Goal: Task Accomplishment & Management: Use online tool/utility

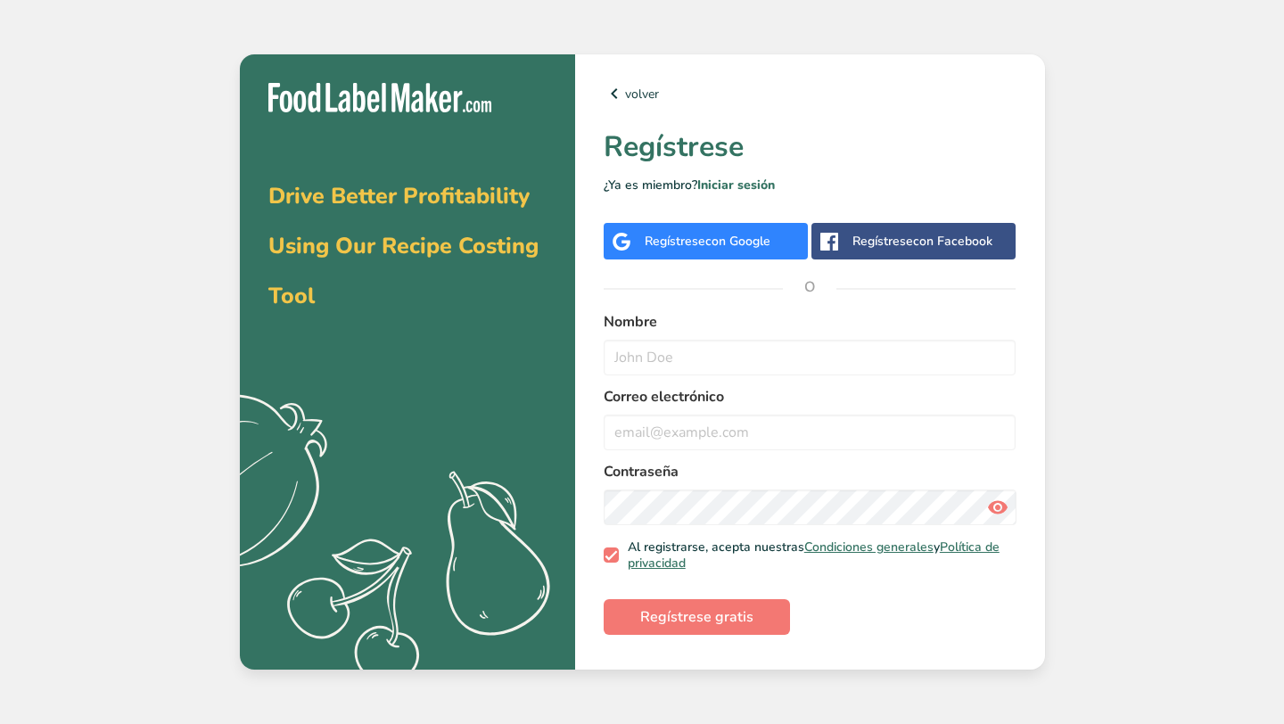
click at [746, 248] on span "con Google" at bounding box center [737, 241] width 65 height 17
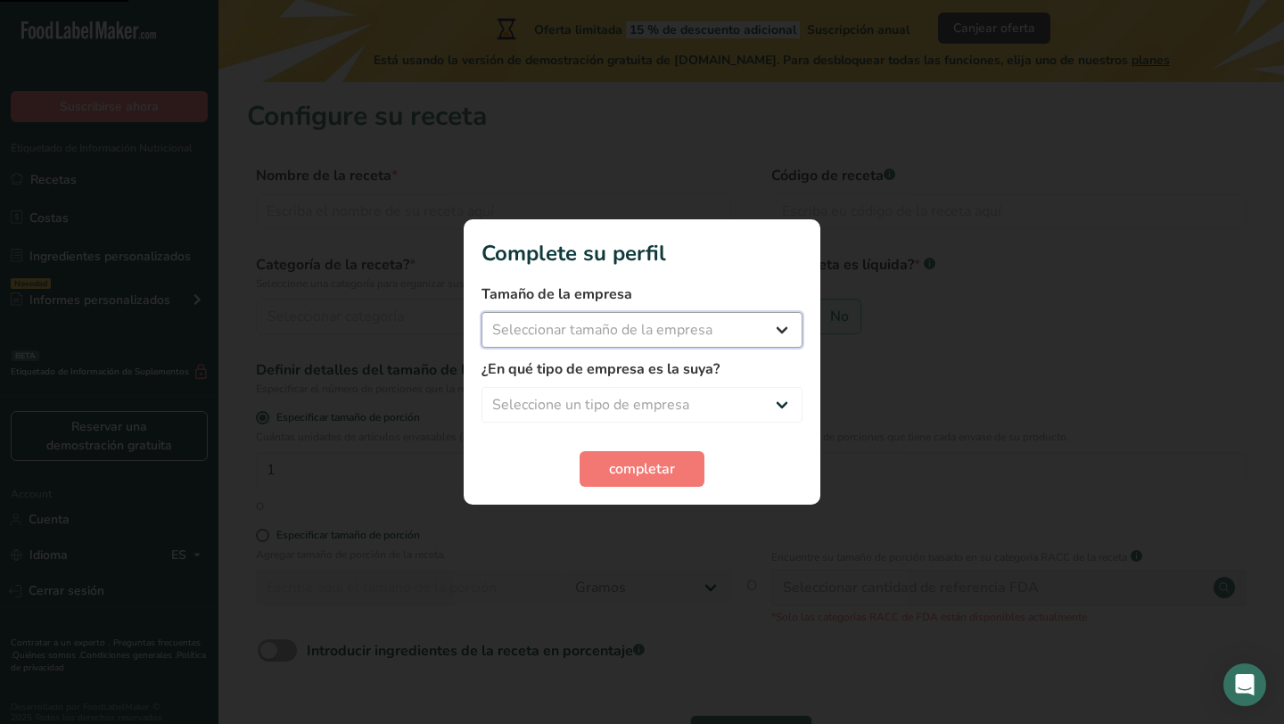
click at [722, 325] on select "Seleccionar tamaño de la empresa Menos de 10 empleados De 10 a 50 empleados De …" at bounding box center [642, 330] width 321 height 36
select select "1"
click at [482, 312] on select "Seleccionar tamaño de la empresa Menos de 10 empleados De 10 a 50 empleados De …" at bounding box center [642, 330] width 321 height 36
click at [684, 393] on select "Seleccione un tipo de empresa Fabricante de alimentos envasados Restaurante y c…" at bounding box center [642, 405] width 321 height 36
select select "1"
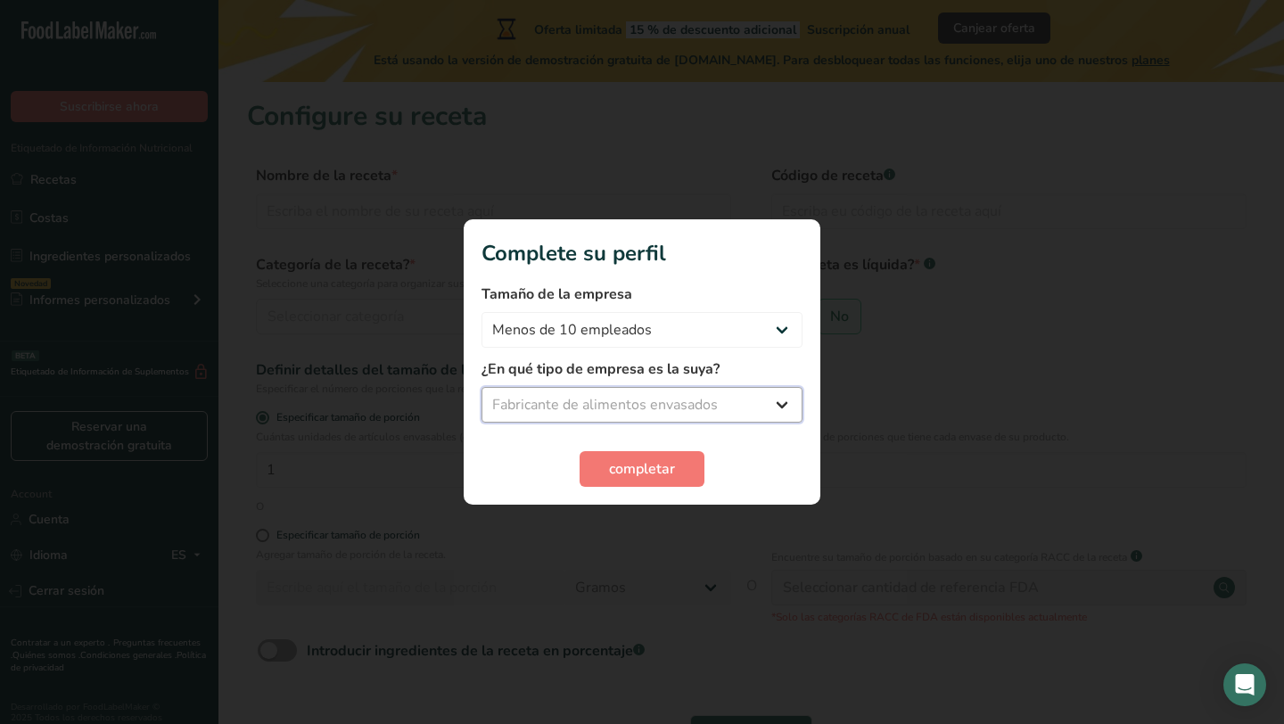
click at [482, 387] on select "Seleccione un tipo de empresa Fabricante de alimentos envasados Restaurante y c…" at bounding box center [642, 405] width 321 height 36
click at [622, 476] on span "completar" at bounding box center [642, 468] width 66 height 21
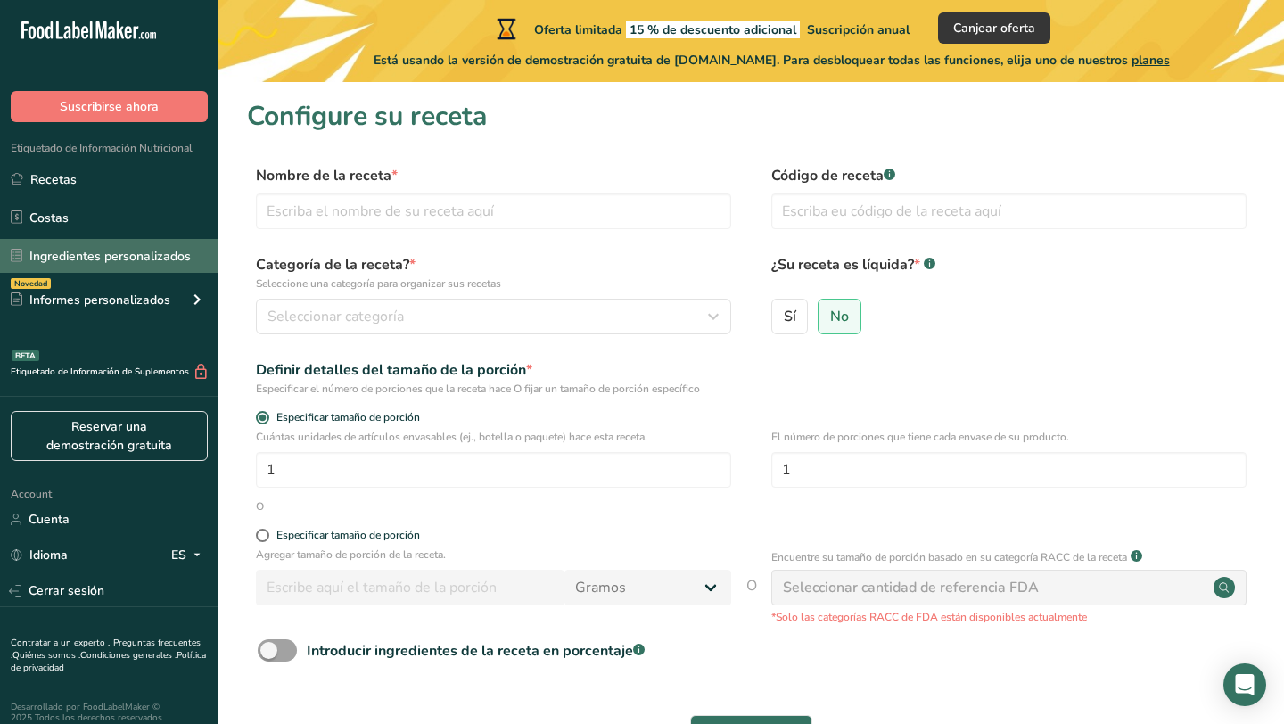
click at [139, 252] on link "Ingredientes personalizados" at bounding box center [109, 256] width 218 height 34
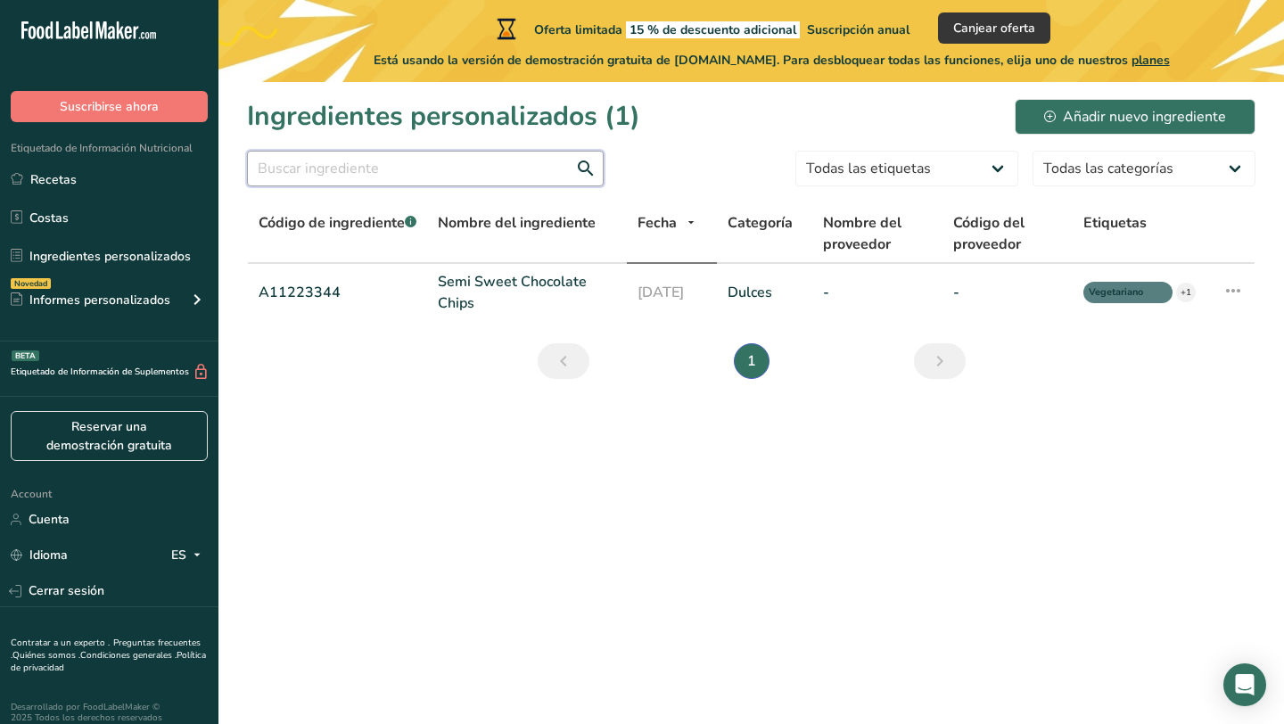
click at [309, 167] on input "text" at bounding box center [425, 169] width 357 height 36
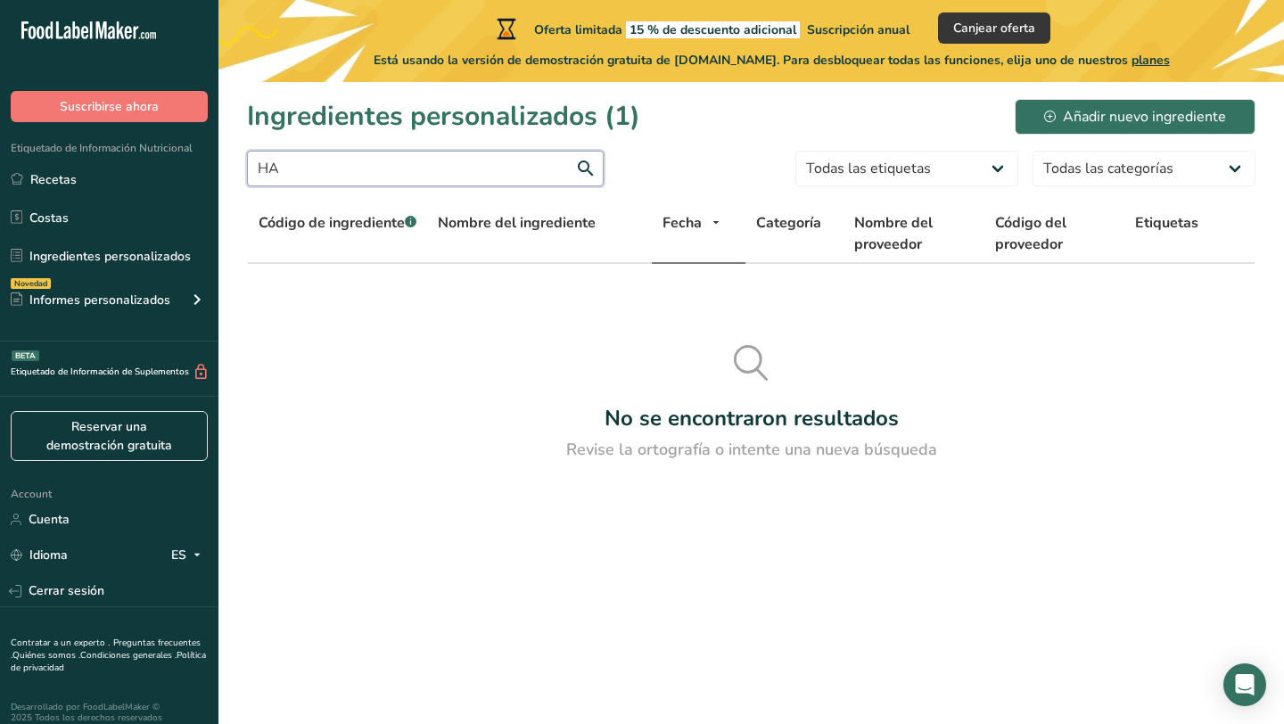
type input "H"
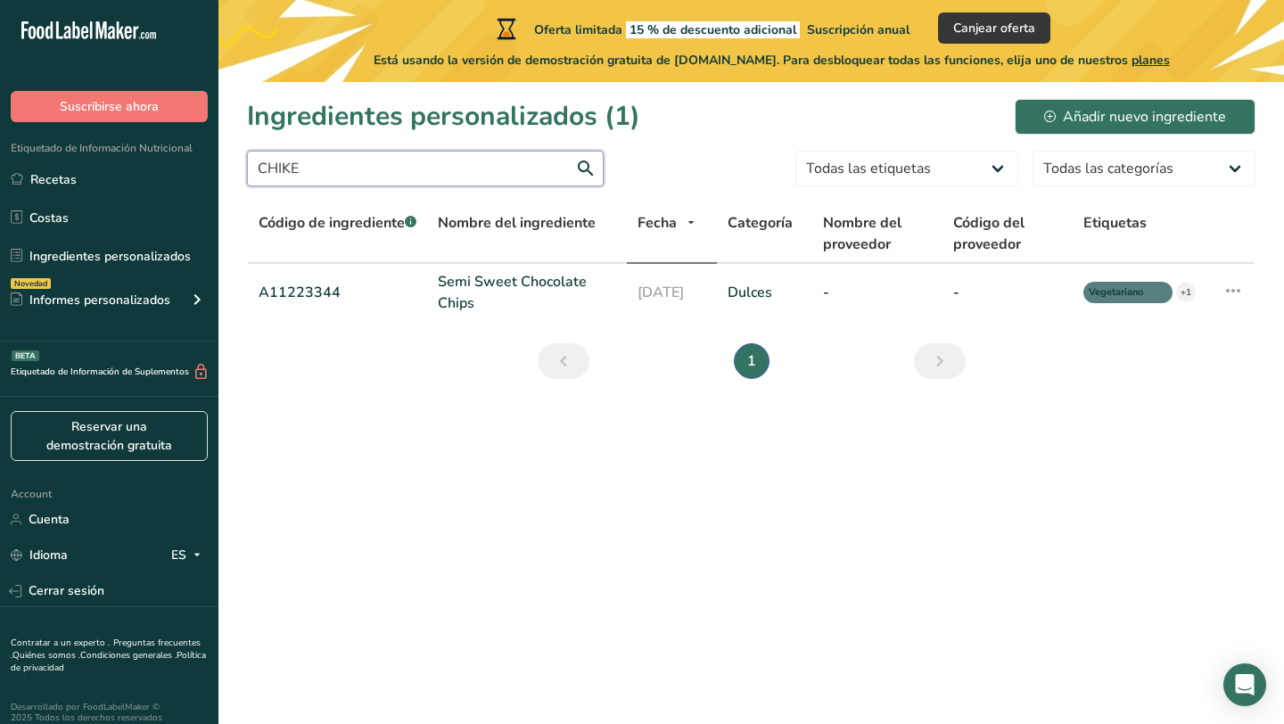
click at [394, 165] on input "CHIKE" at bounding box center [425, 169] width 357 height 36
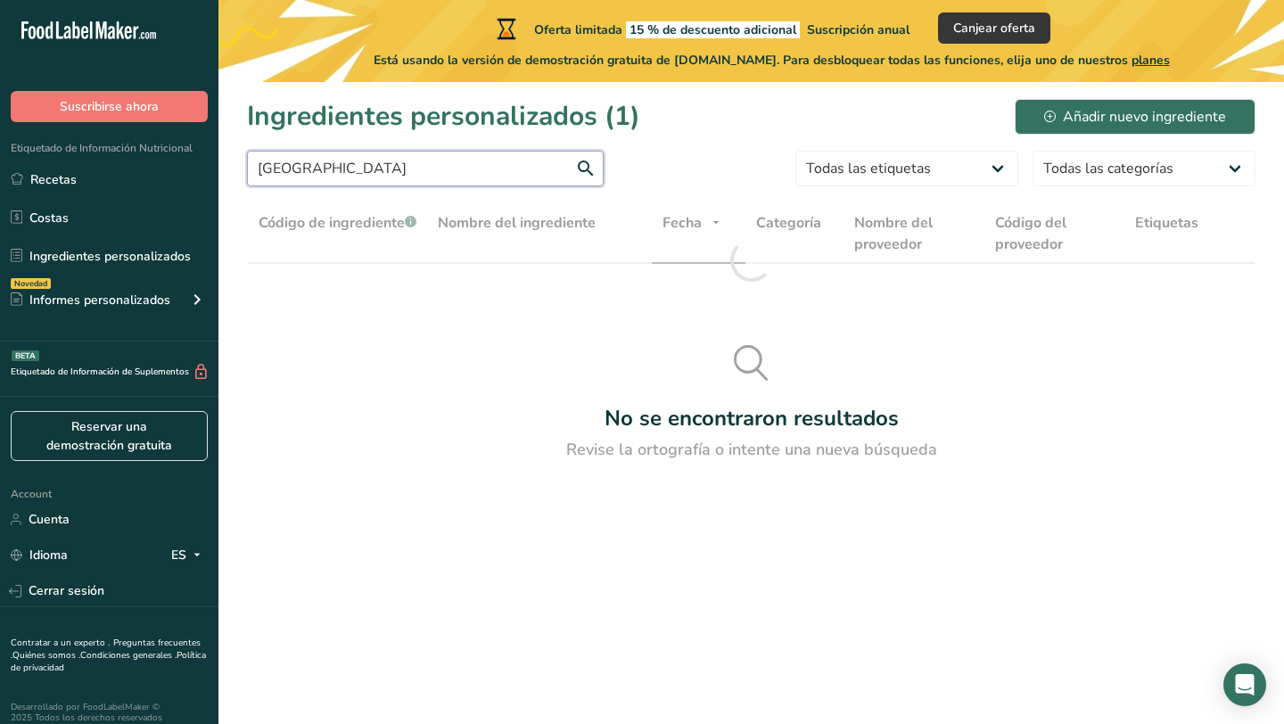
type input "[GEOGRAPHIC_DATA]"
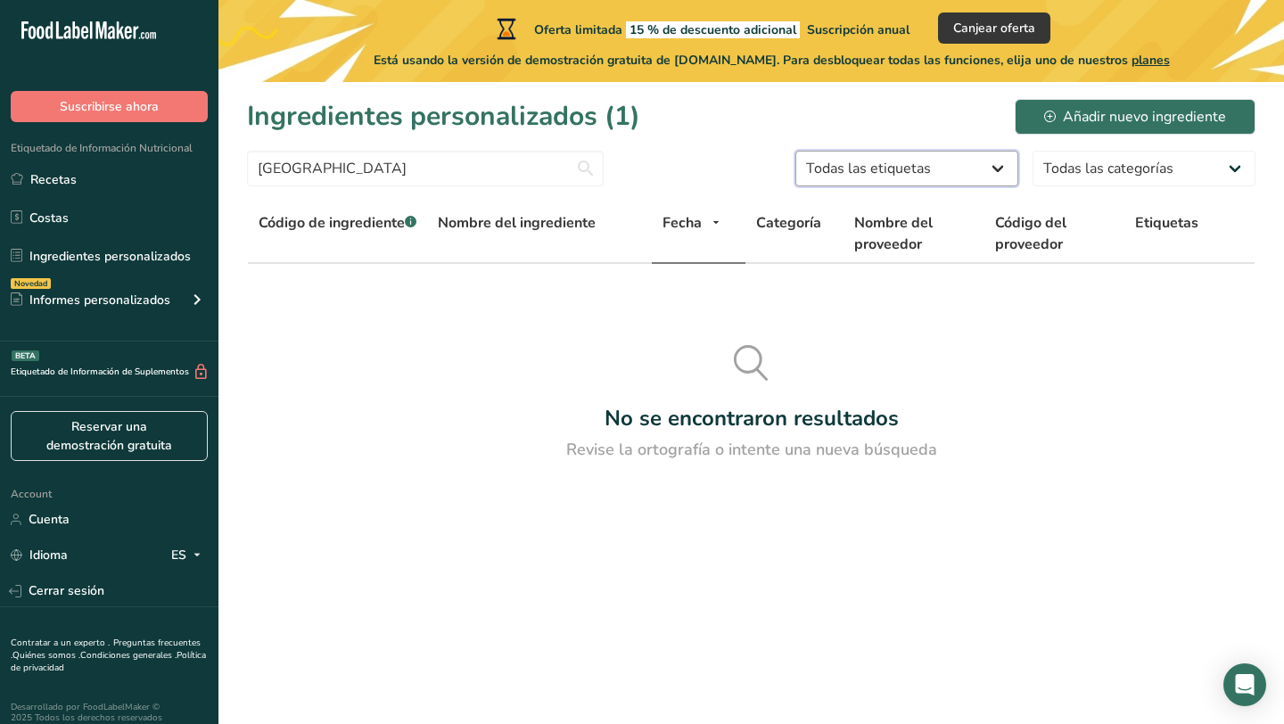
click at [888, 167] on select "Todas las etiquetas Fuente de antioxidantes Efecto prebiótico Fuente de omega 3…" at bounding box center [907, 169] width 223 height 36
click at [796, 151] on select "Todas las etiquetas Fuente de antioxidantes Efecto prebiótico Fuente de omega 3…" at bounding box center [907, 169] width 223 height 36
click at [902, 177] on select "Todas las etiquetas Fuente de antioxidantes Efecto prebiótico Fuente de omega 3…" at bounding box center [907, 169] width 223 height 36
select select "57"
click at [796, 151] on select "Todas las etiquetas Fuente de antioxidantes Efecto prebiótico Fuente de omega 3…" at bounding box center [907, 169] width 223 height 36
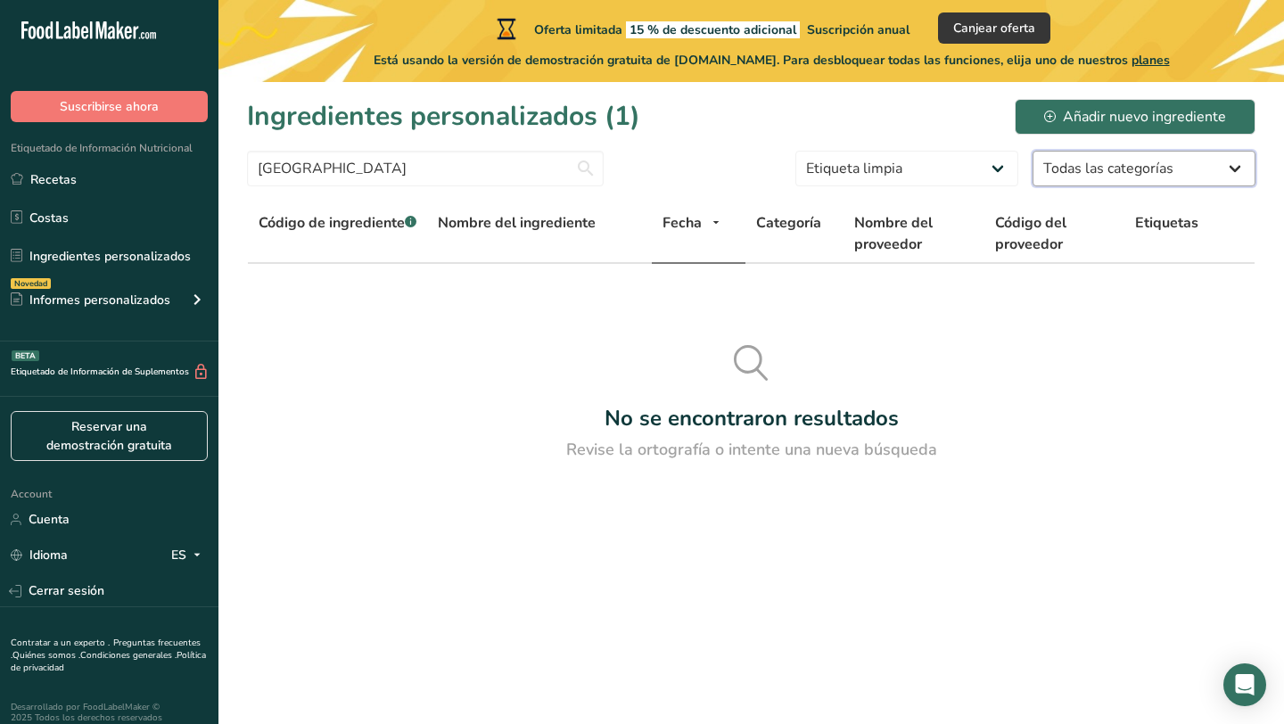
click at [1101, 161] on select "Todas las categorías Alimentos de los [DEMOGRAPHIC_DATA] e [DEMOGRAPHIC_DATA] d…" at bounding box center [1144, 169] width 223 height 36
select select "6"
click at [1033, 151] on select "Todas las categorías Alimentos de los [DEMOGRAPHIC_DATA] e [DEMOGRAPHIC_DATA] d…" at bounding box center [1144, 169] width 223 height 36
click at [993, 160] on select "Todas las etiquetas Fuente de antioxidantes Efecto prebiótico Fuente de omega 3…" at bounding box center [907, 169] width 223 height 36
select select "-1"
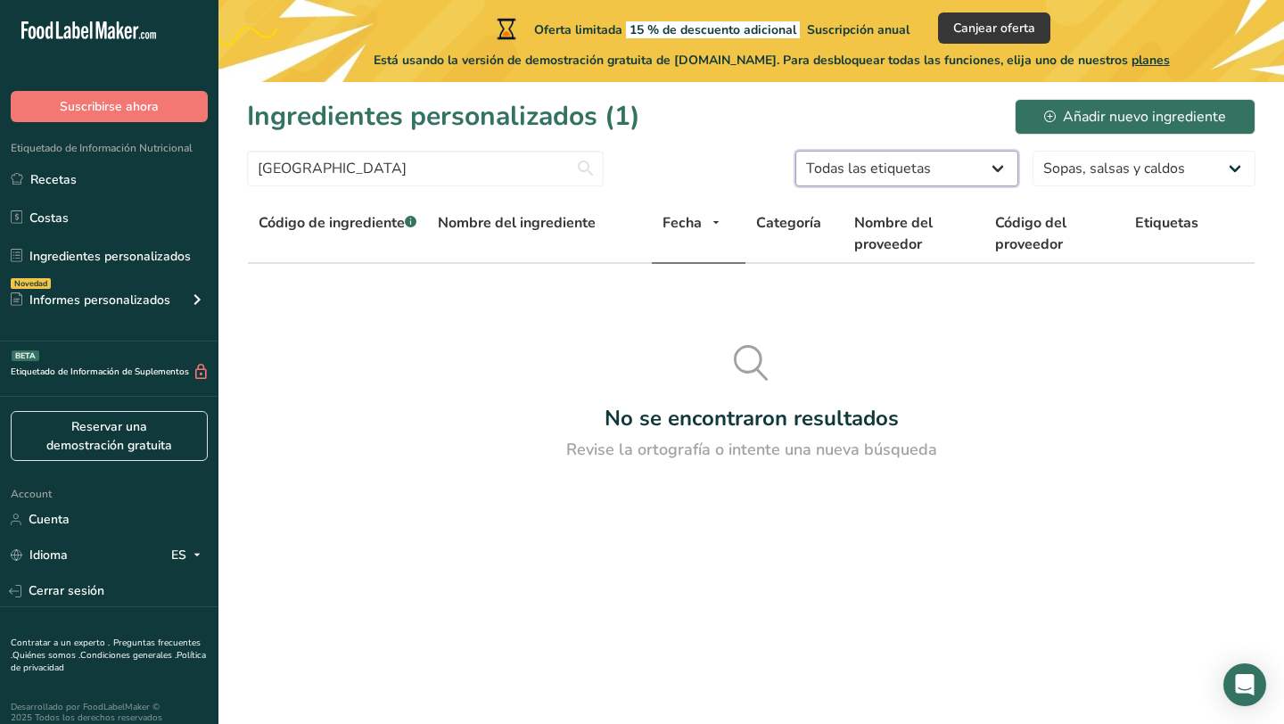
click at [796, 151] on select "Todas las etiquetas Fuente de antioxidantes Efecto prebiótico Fuente de omega 3…" at bounding box center [907, 169] width 223 height 36
click at [472, 175] on input "[GEOGRAPHIC_DATA]" at bounding box center [425, 169] width 357 height 36
type input "C"
click at [370, 215] on span "Código de ingrediente .a-a{fill:#347362;}.b-a{fill:#fff;}" at bounding box center [338, 223] width 158 height 20
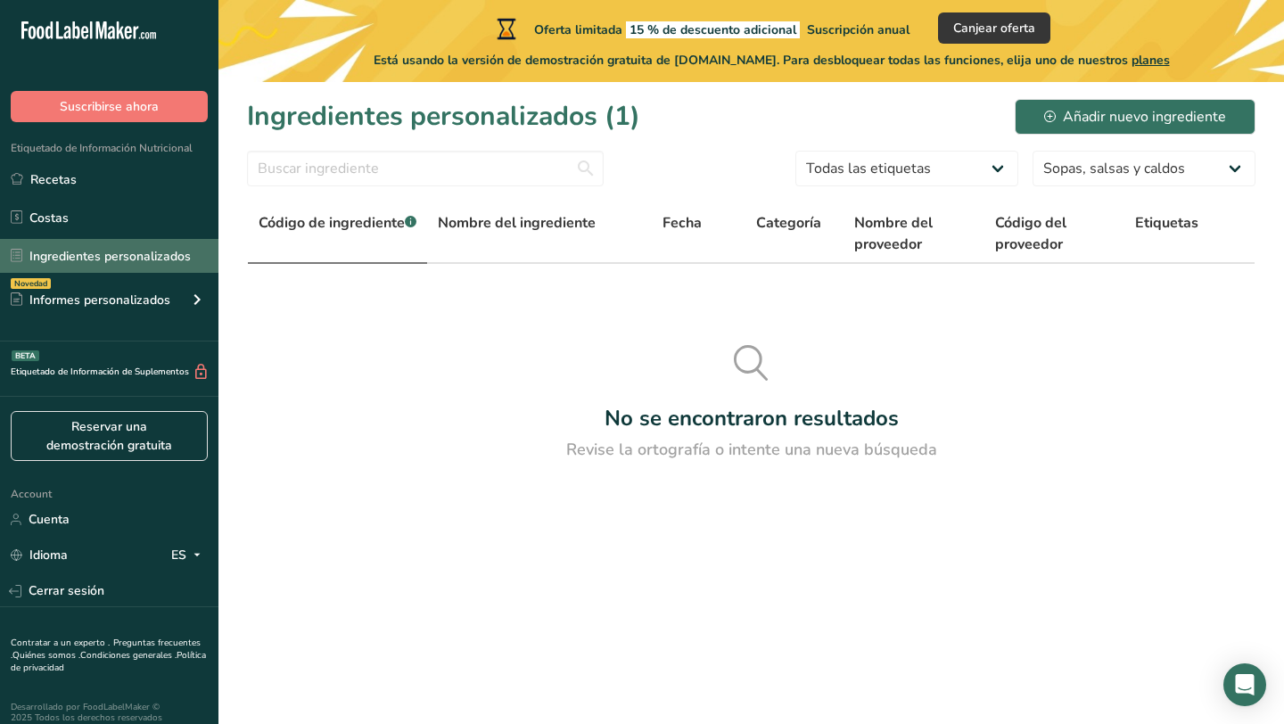
click at [95, 252] on link "Ingredientes personalizados" at bounding box center [109, 256] width 218 height 34
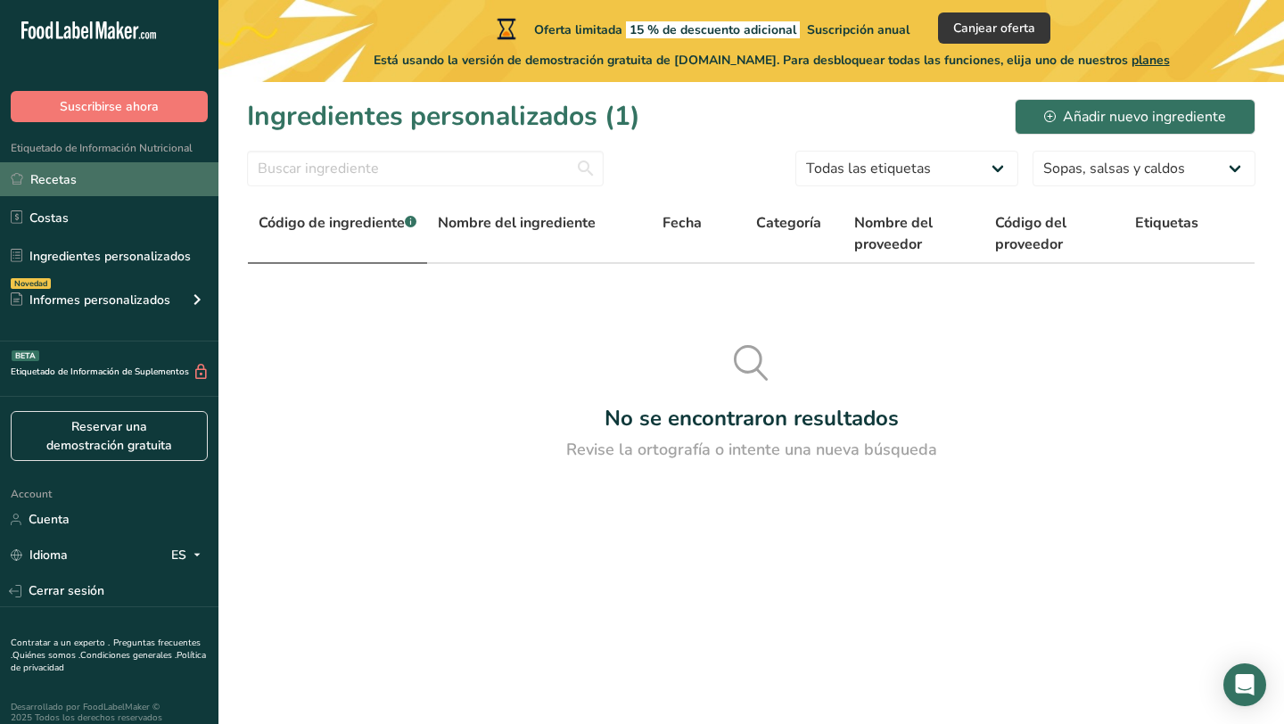
click at [62, 177] on link "Recetas" at bounding box center [109, 179] width 218 height 34
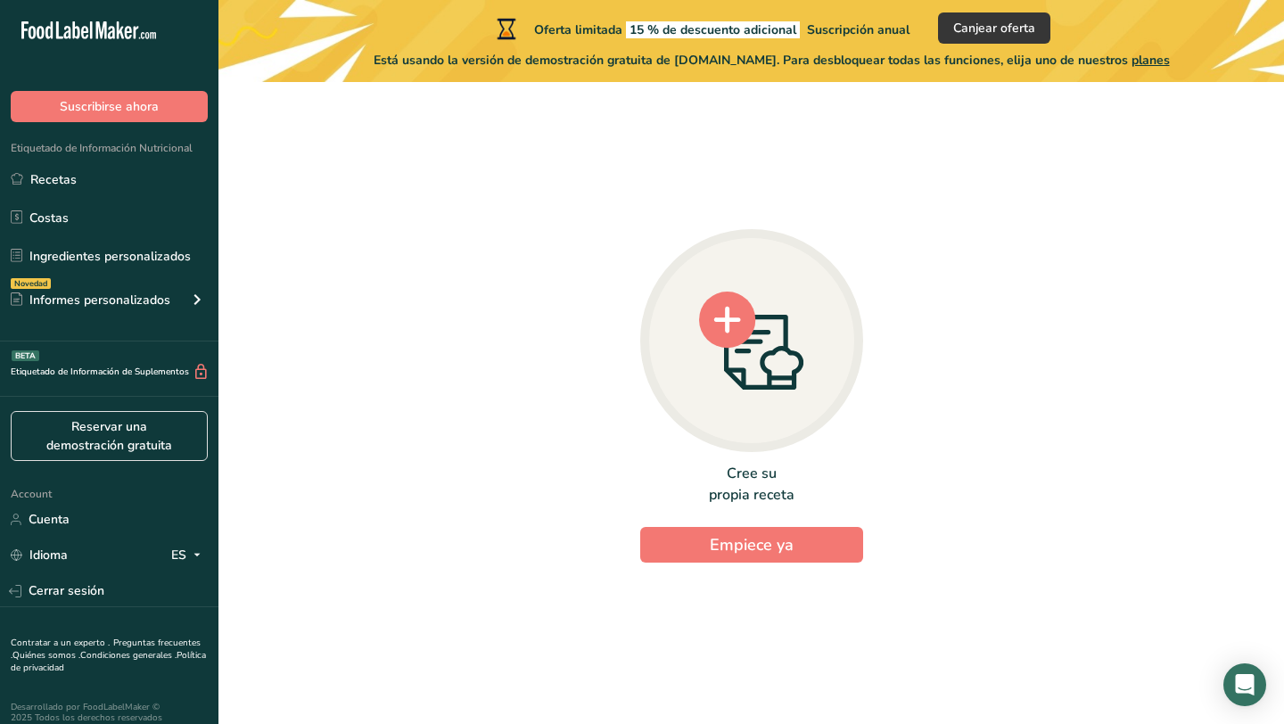
click at [729, 312] on icon at bounding box center [726, 319] width 27 height 27
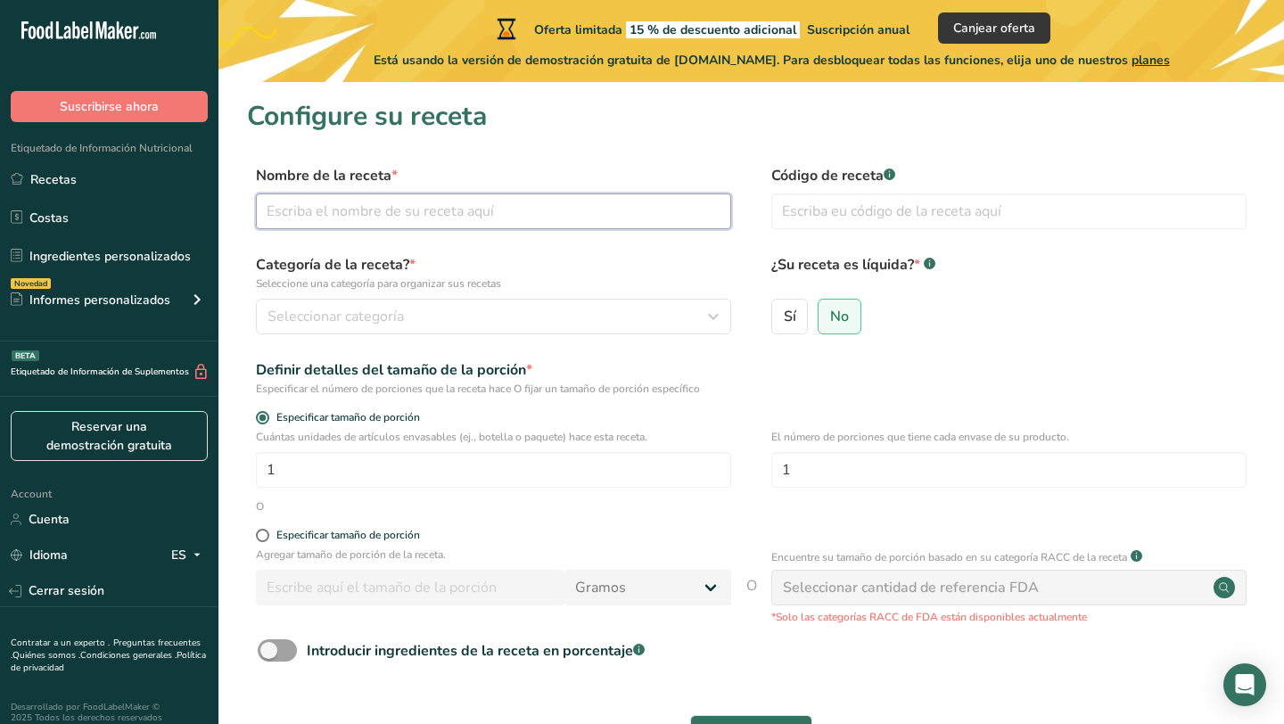
click at [537, 201] on input "text" at bounding box center [493, 212] width 475 height 36
type input "SALSA HABANERA"
click at [1043, 213] on input "text" at bounding box center [1008, 212] width 475 height 36
type input "0003"
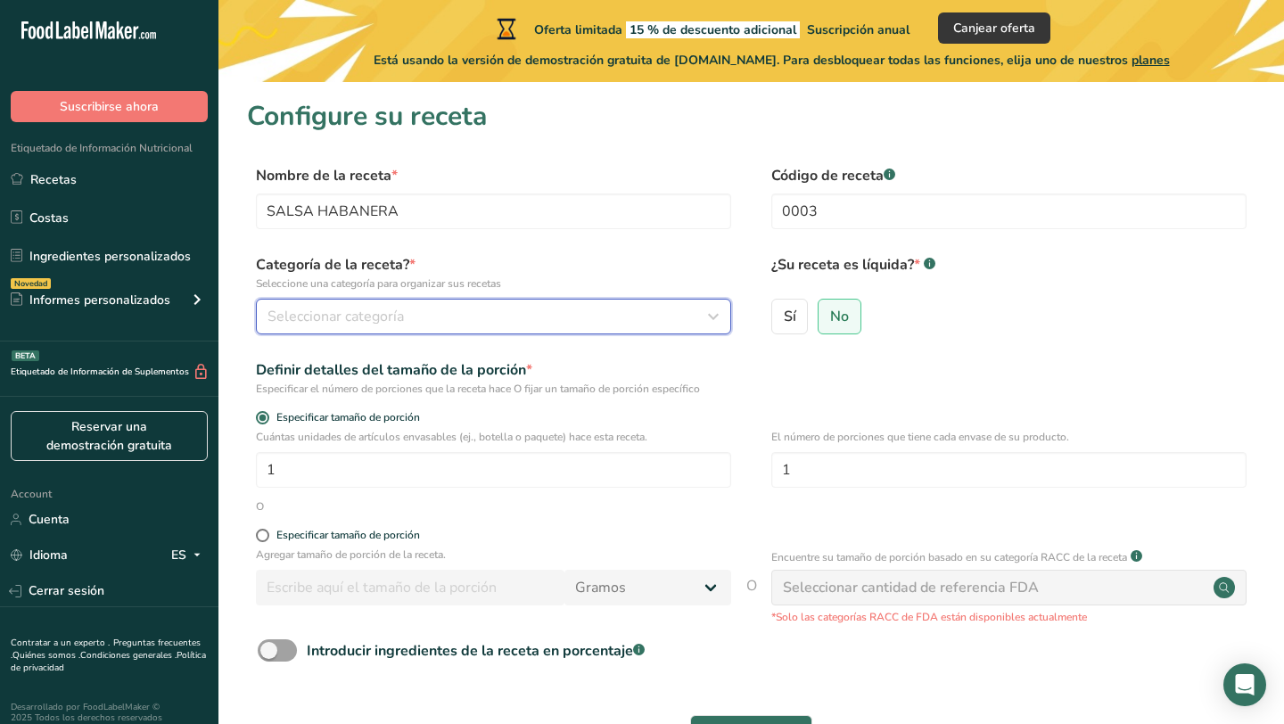
click at [478, 316] on div "Seleccionar categoría" at bounding box center [488, 316] width 441 height 21
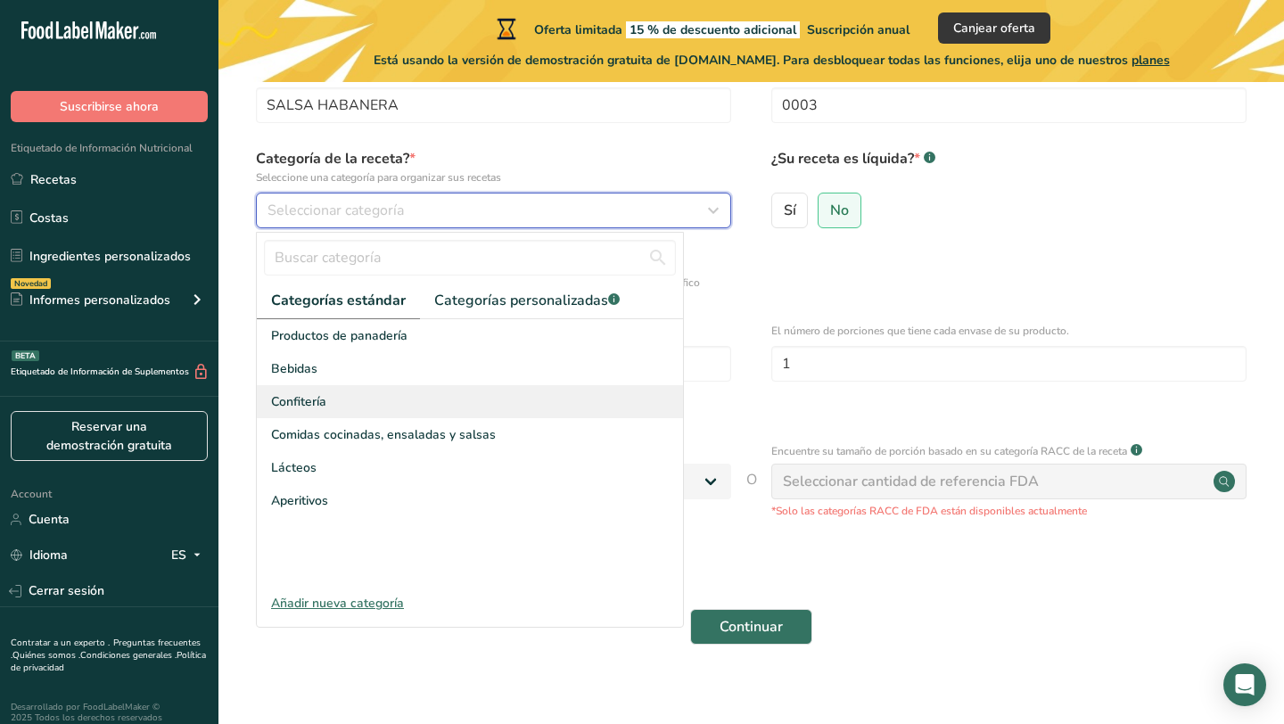
scroll to position [108, 0]
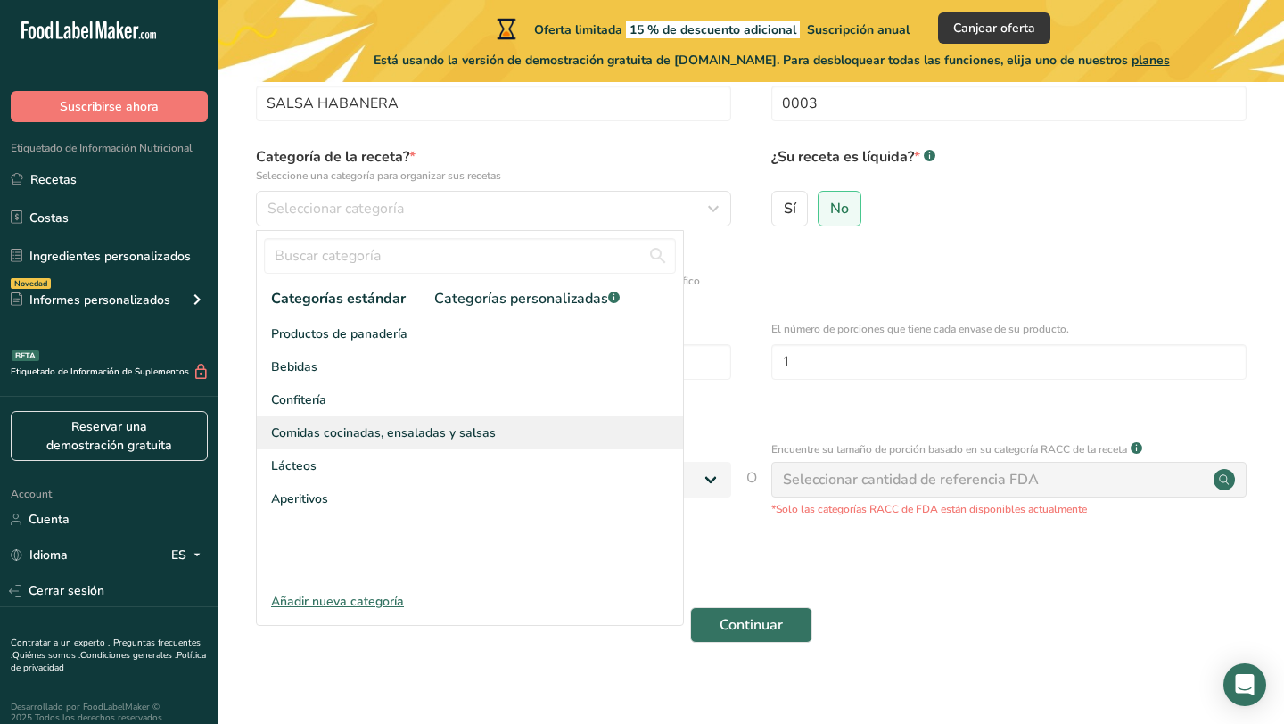
click at [425, 444] on div "Comidas cocinadas, ensaladas y salsas" at bounding box center [470, 432] width 426 height 33
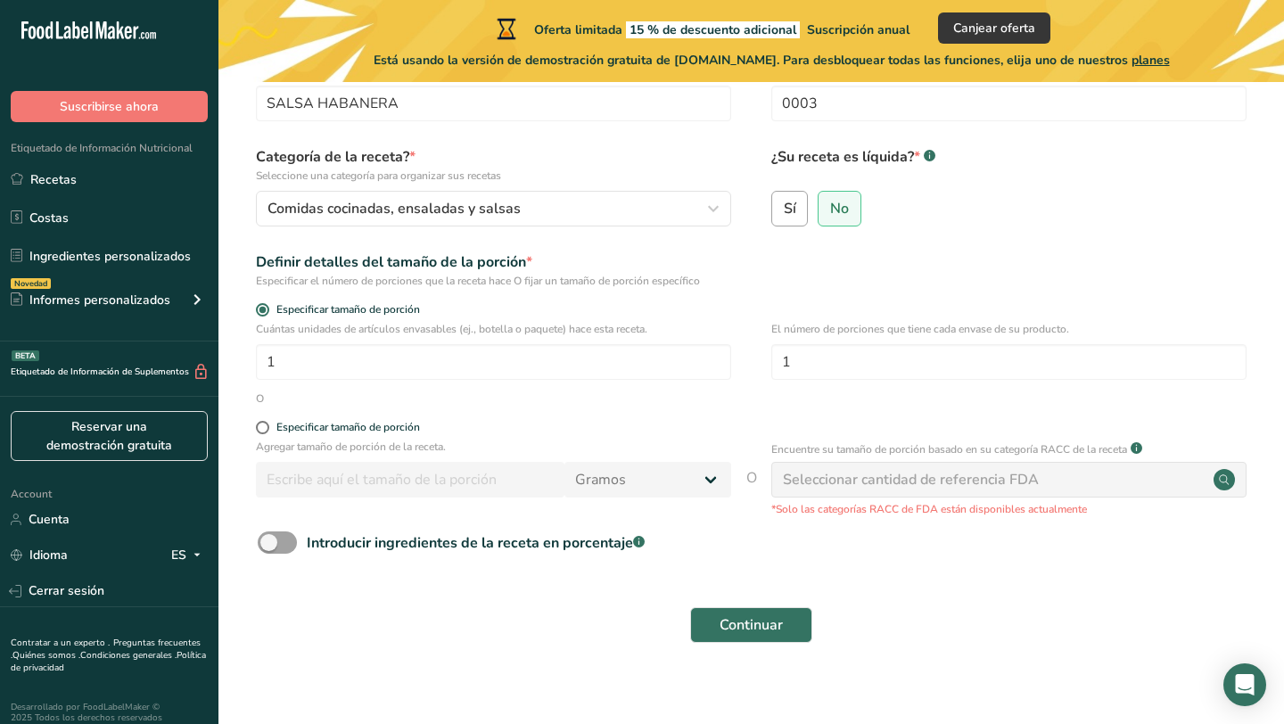
click at [791, 213] on span "Sí" at bounding box center [790, 209] width 12 height 18
click at [784, 213] on input "Sí" at bounding box center [778, 208] width 12 height 12
radio input "true"
radio input "false"
select select "22"
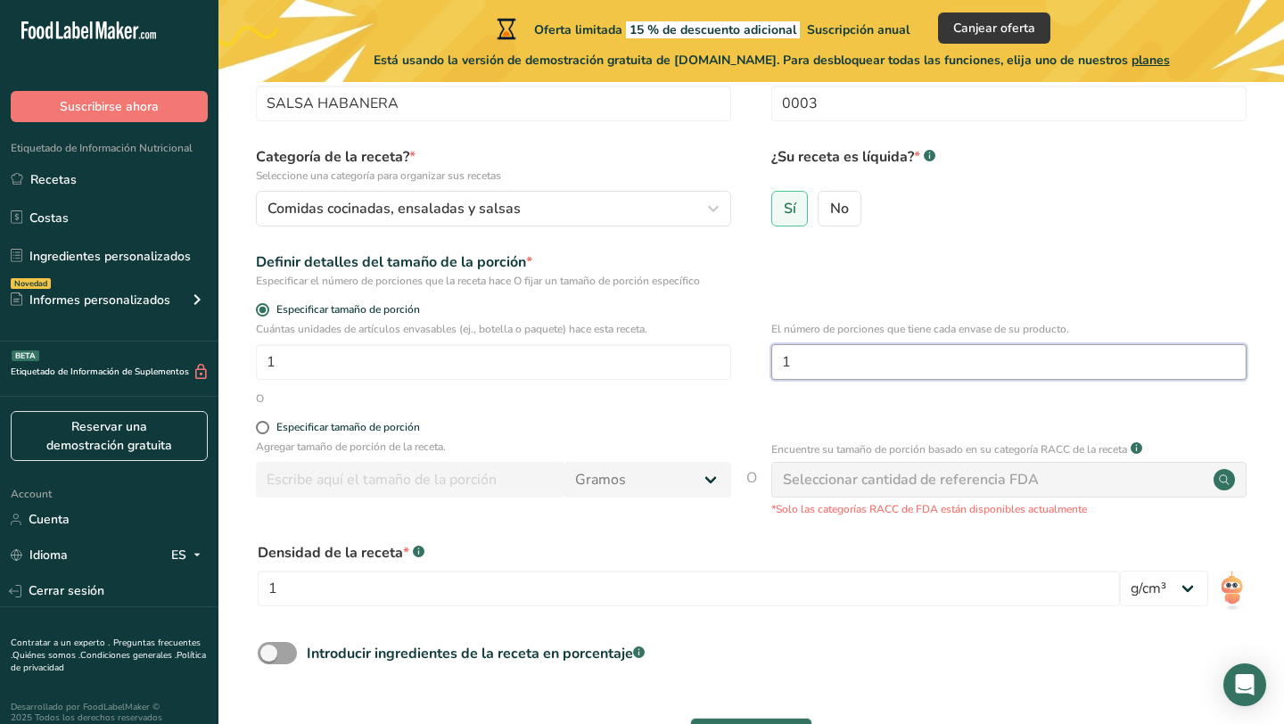
click at [797, 358] on input "1" at bounding box center [1008, 362] width 475 height 36
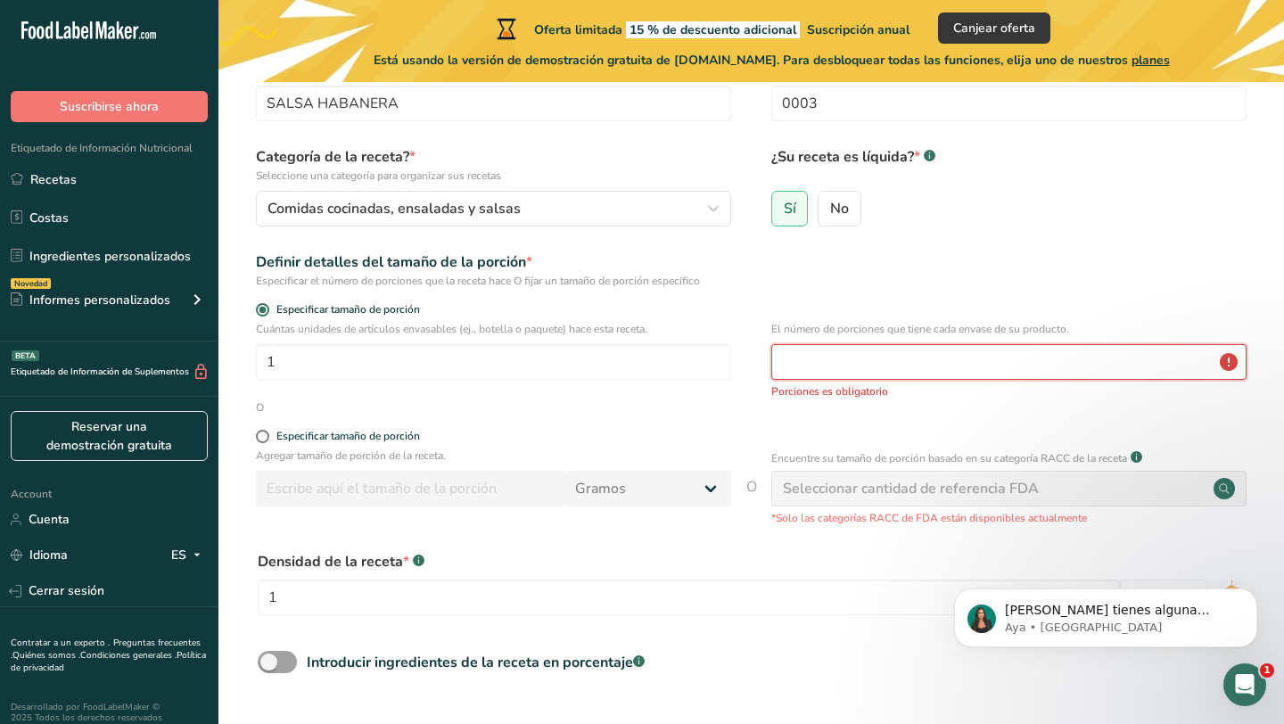
scroll to position [0, 0]
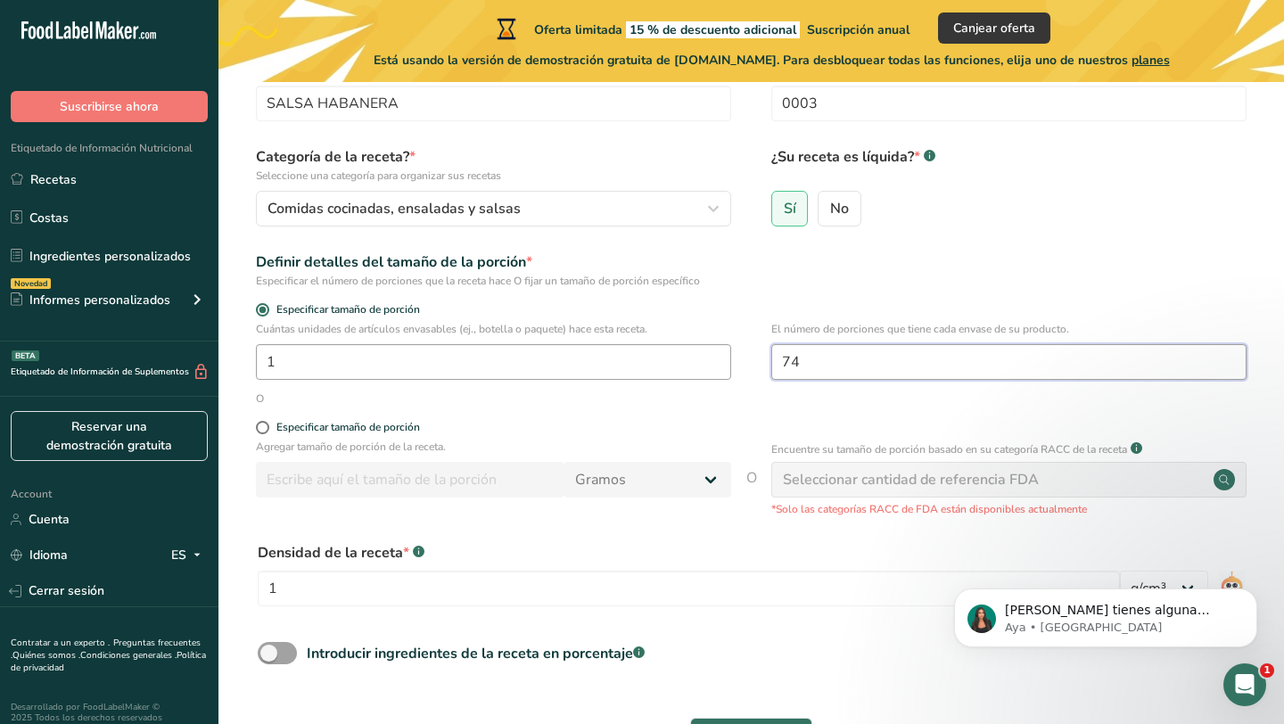
type input "74"
click at [483, 375] on input "1" at bounding box center [493, 362] width 475 height 36
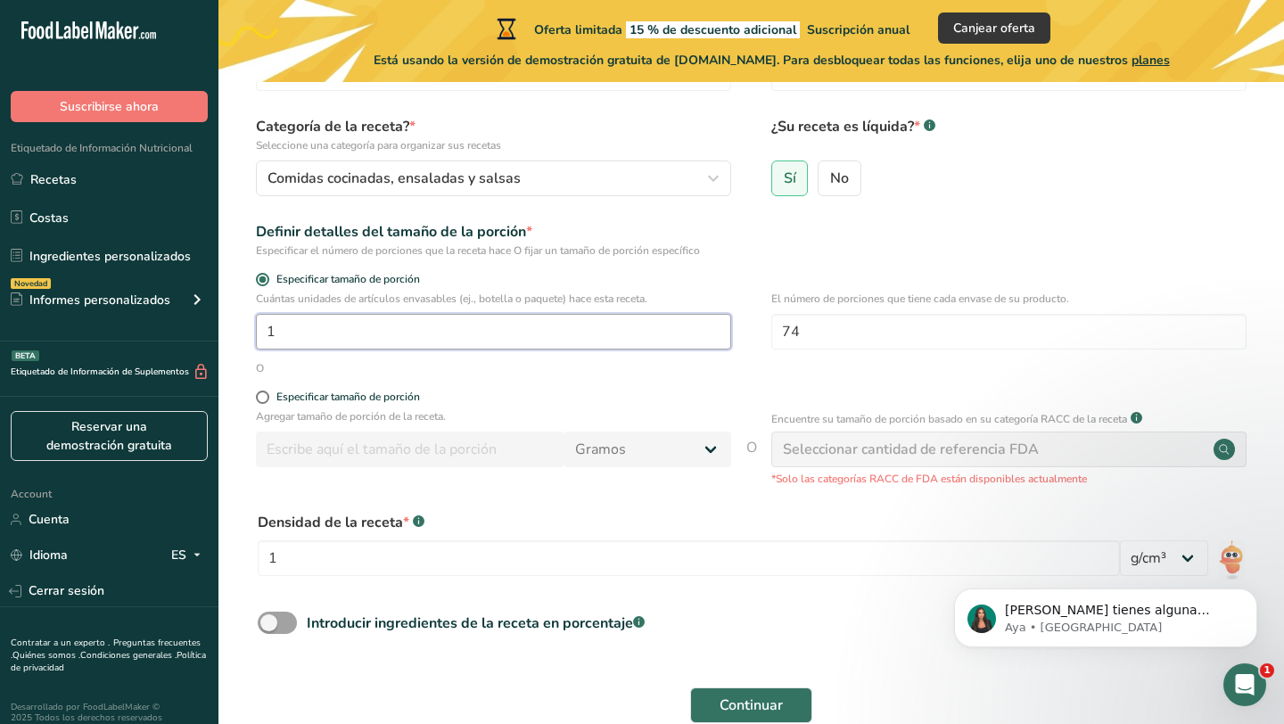
scroll to position [139, 0]
click at [278, 395] on div "Especificar tamaño de porción" at bounding box center [348, 396] width 144 height 13
click at [268, 395] on input "Especificar tamaño de porción" at bounding box center [262, 397] width 12 height 12
radio input "true"
radio input "false"
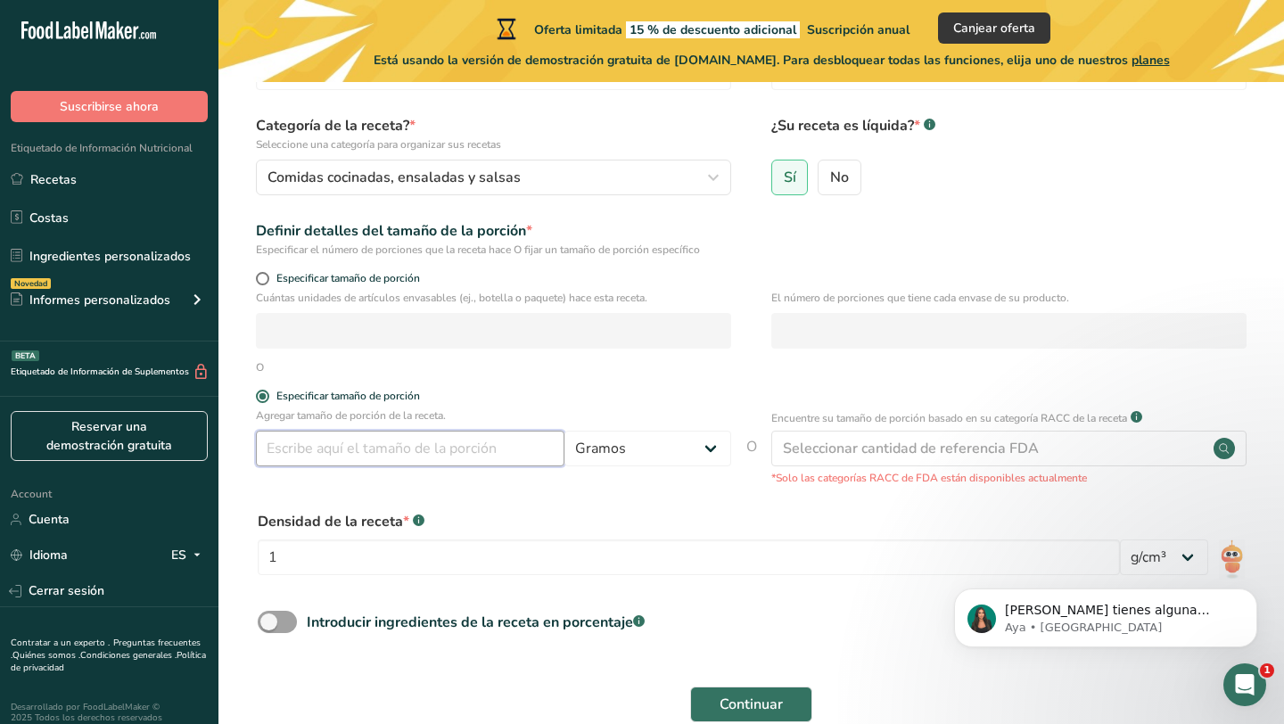
click at [479, 449] on input "number" at bounding box center [410, 449] width 309 height 36
type input "6"
click at [687, 449] on select "Gramos kg mg mcg libras onza [GEOGRAPHIC_DATA] mL onza líquida [GEOGRAPHIC_DATA…" at bounding box center [648, 449] width 167 height 36
click at [565, 431] on select "Gramos kg mg mcg libras onza [GEOGRAPHIC_DATA] mL onza líquida [GEOGRAPHIC_DATA…" at bounding box center [648, 449] width 167 height 36
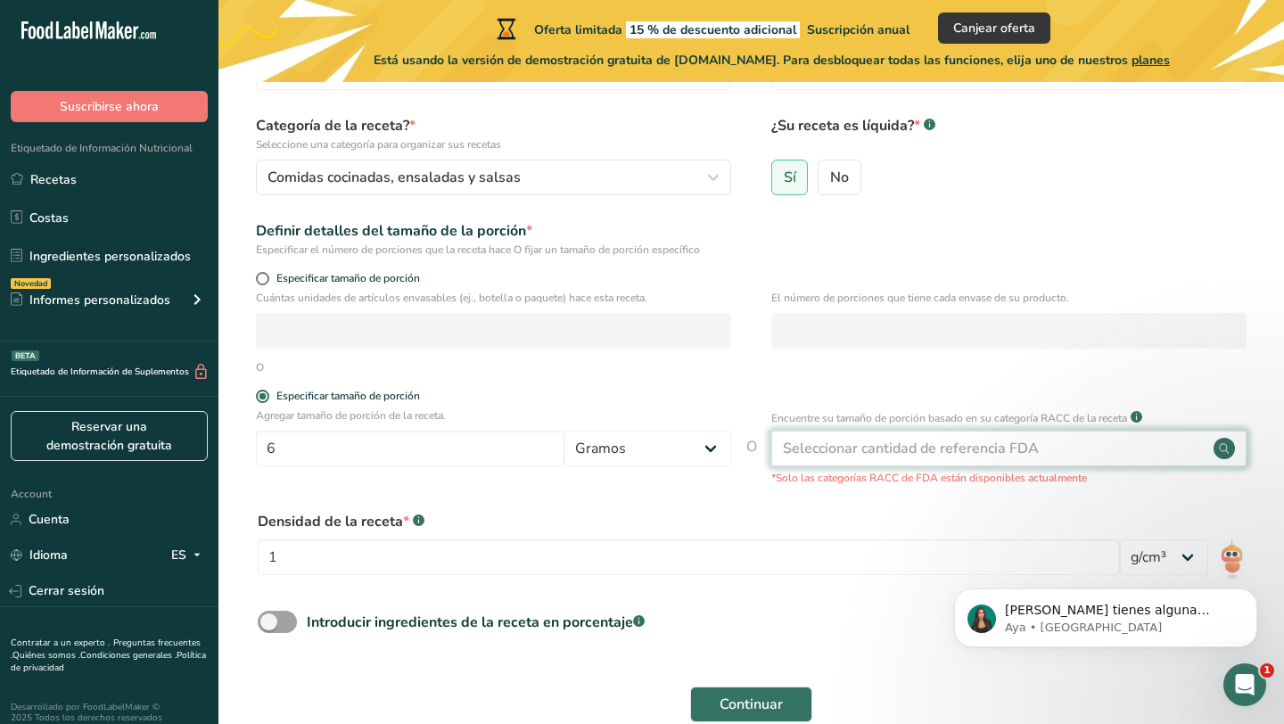
click at [858, 445] on div "Seleccionar cantidad de referencia FDA" at bounding box center [911, 448] width 256 height 21
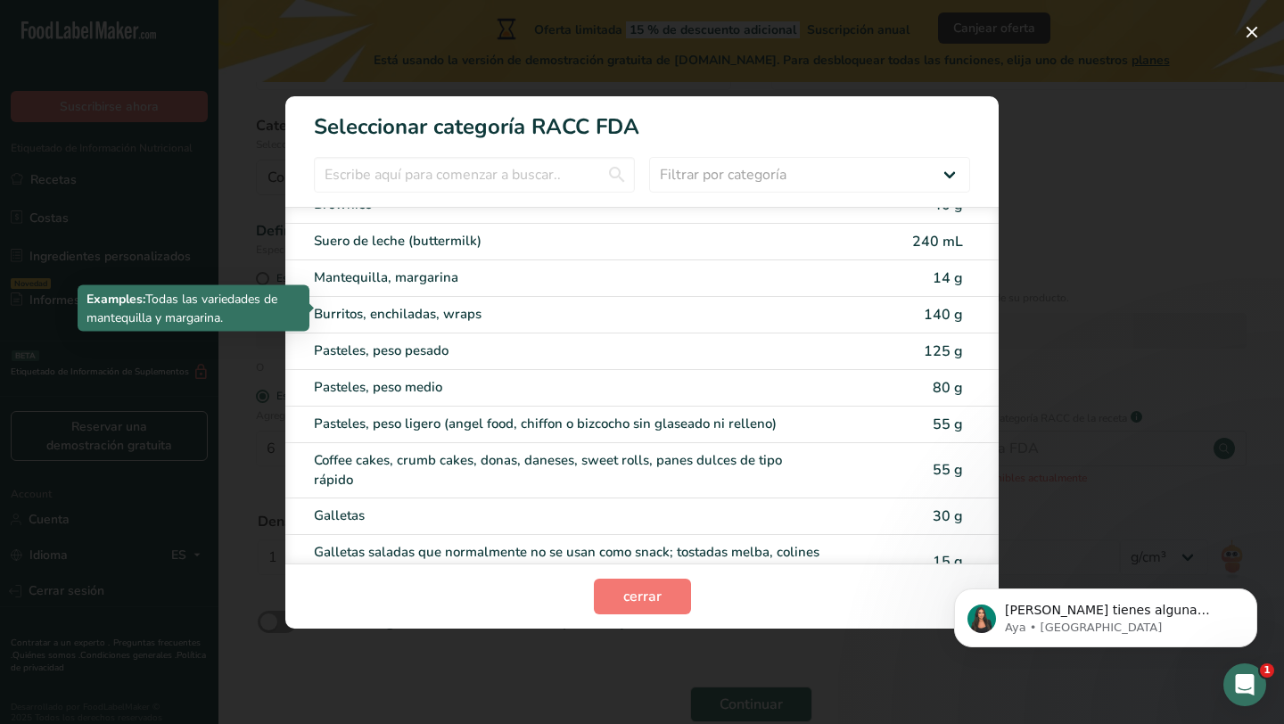
scroll to position [170, 0]
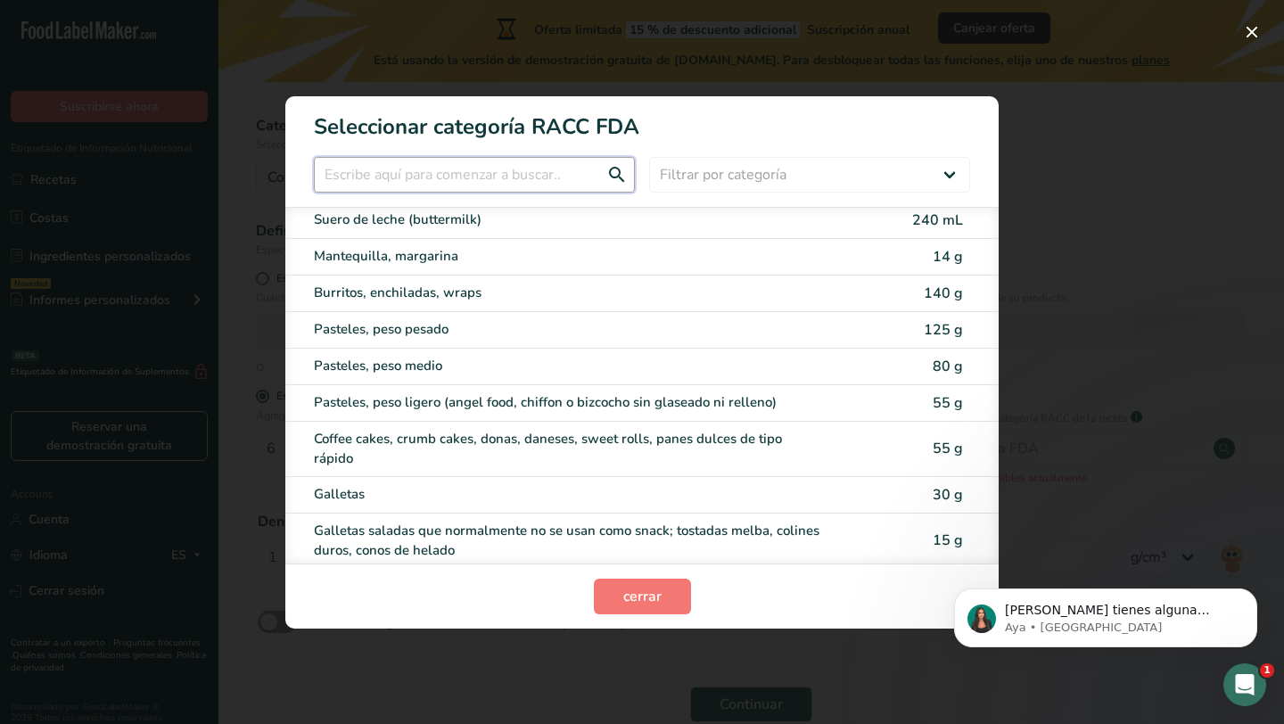
click at [512, 175] on input "RACC Category Selection Modal" at bounding box center [474, 175] width 321 height 36
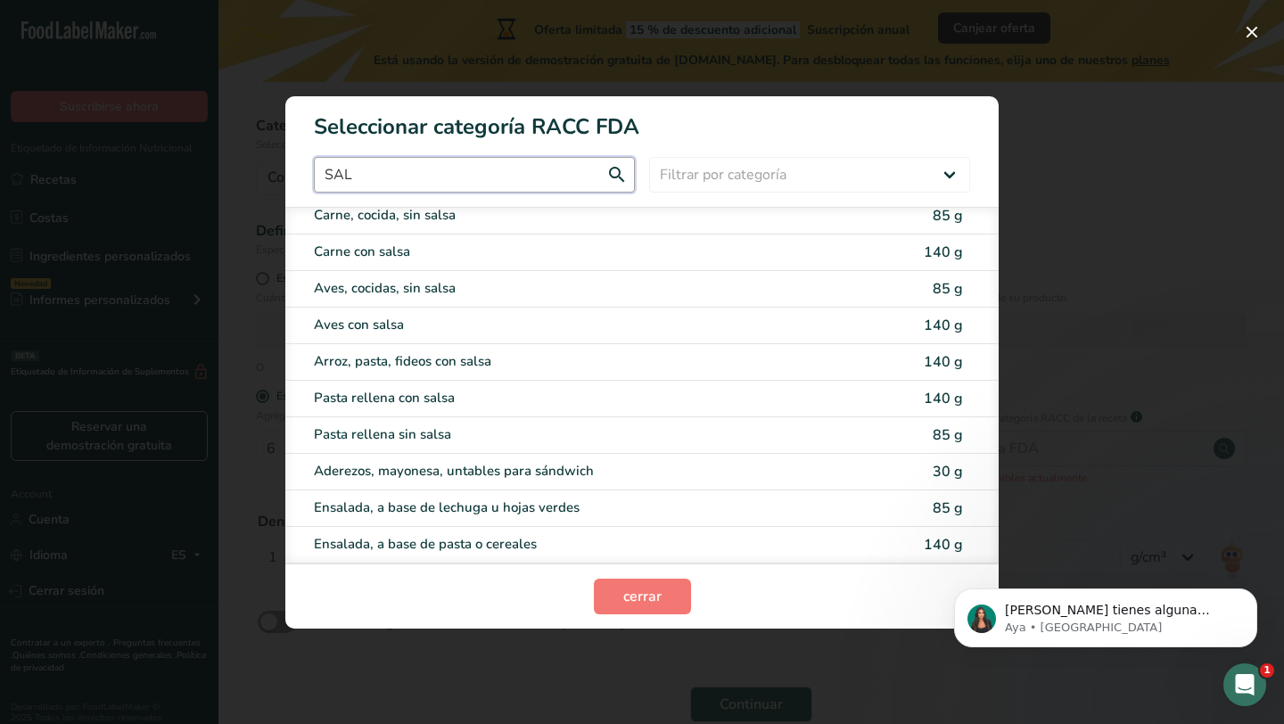
scroll to position [0, 0]
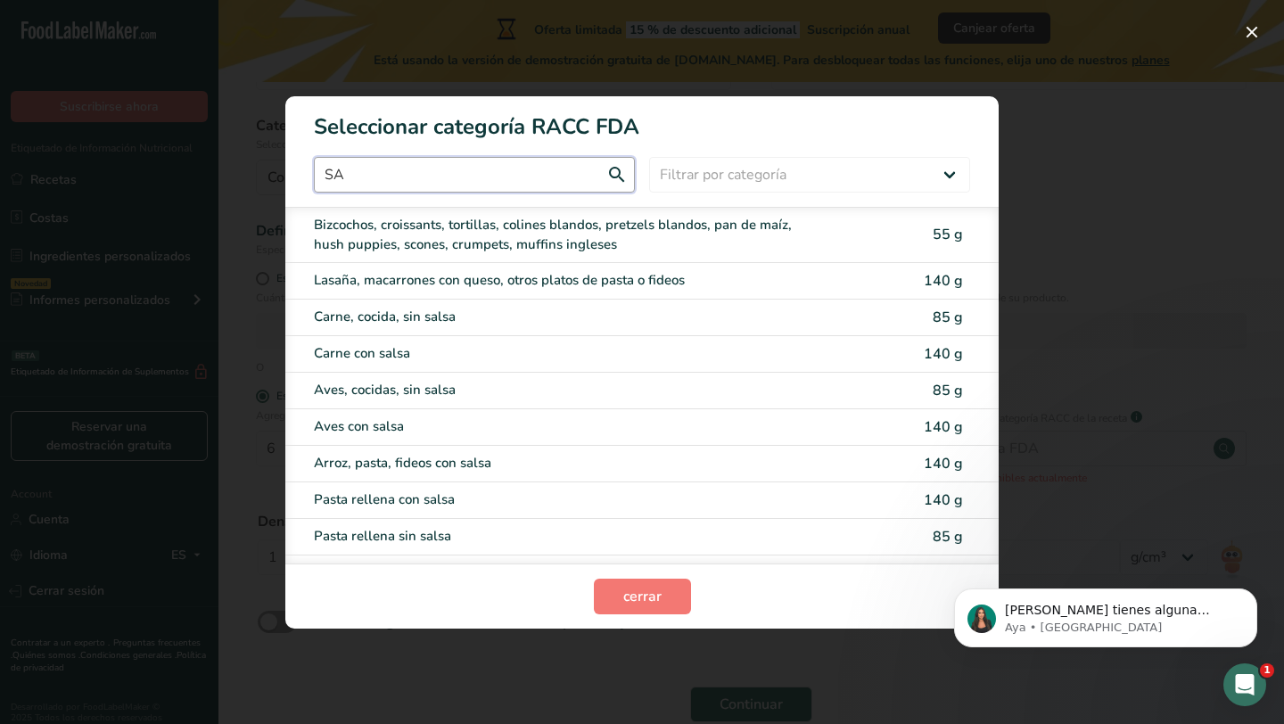
type input "S"
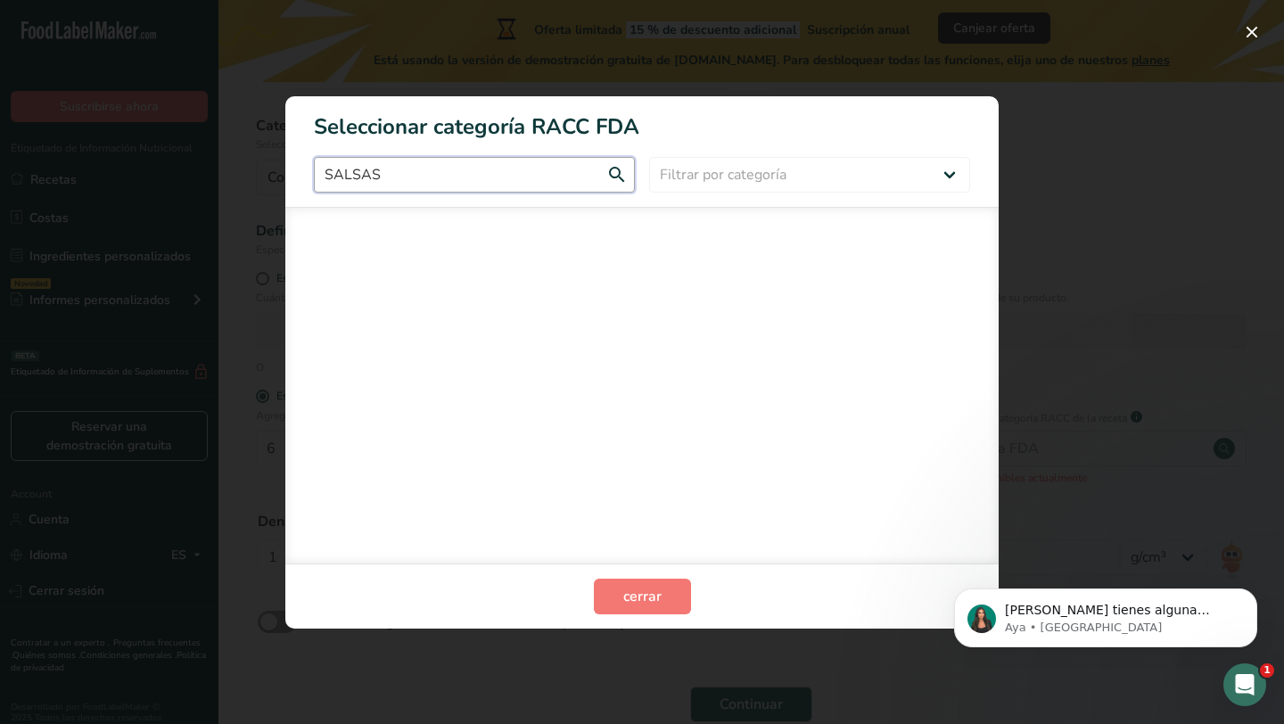
type input "SALSAS"
click at [936, 184] on select "Filtrar por categoría Todos Productos de panadería Bebidas Cereales y otros pro…" at bounding box center [809, 175] width 321 height 36
select select "22"
click at [649, 157] on select "Filtrar por categoría Todos Productos de panadería Bebidas Cereales y otros pro…" at bounding box center [809, 175] width 321 height 36
click at [646, 606] on span "cerrar" at bounding box center [642, 596] width 38 height 21
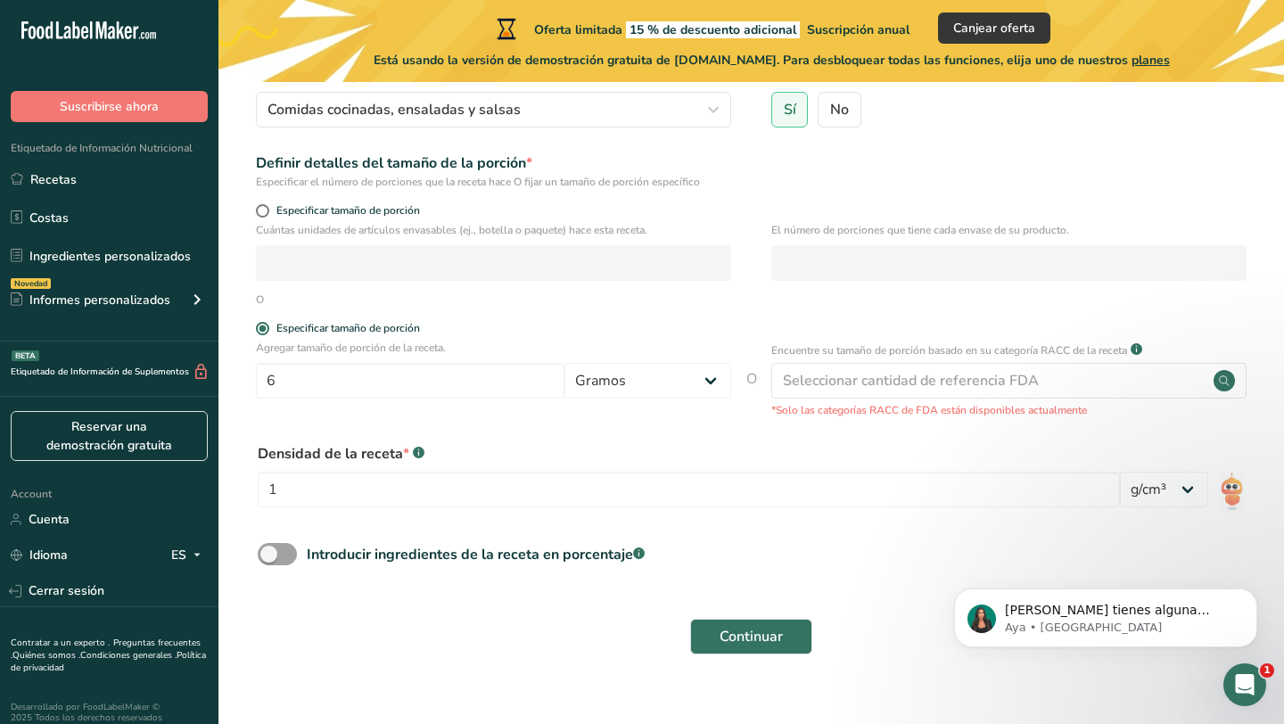
scroll to position [234, 0]
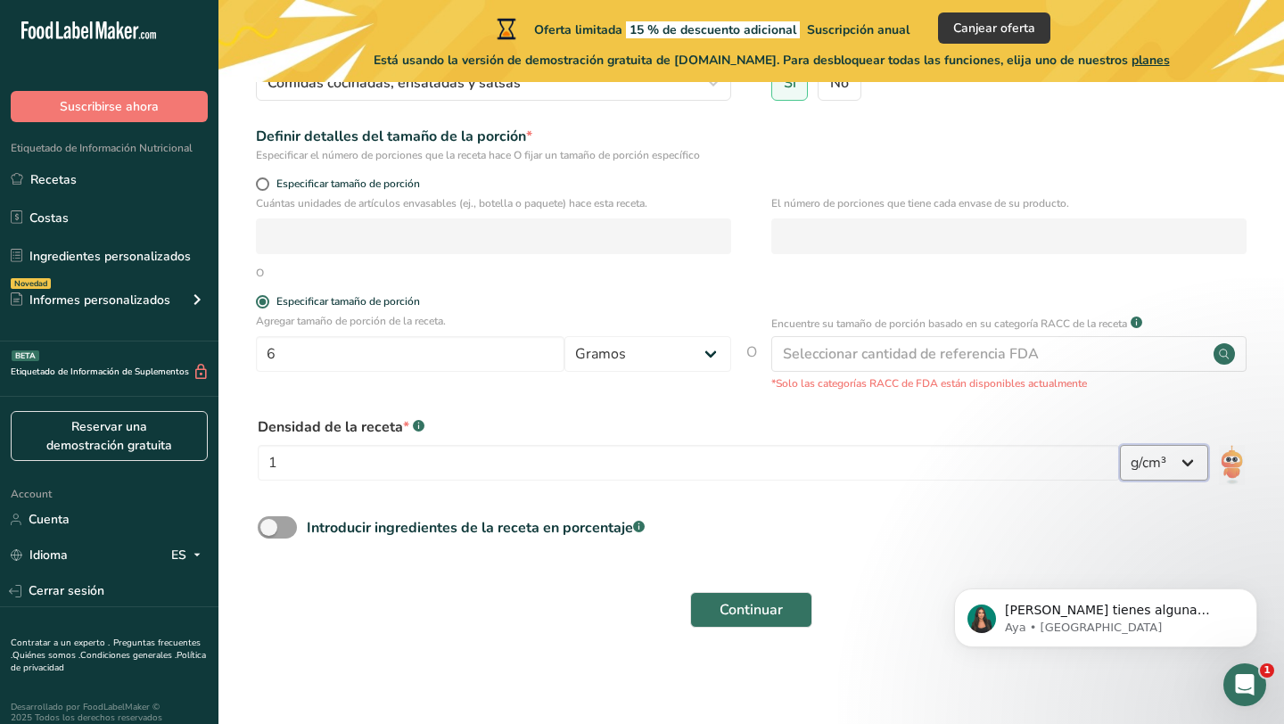
click at [1194, 464] on select "lb/pie³ g/cm³" at bounding box center [1164, 463] width 88 height 36
click at [1120, 445] on select "lb/pie³ g/cm³" at bounding box center [1164, 463] width 88 height 36
click at [765, 609] on span "Continuar" at bounding box center [751, 609] width 63 height 21
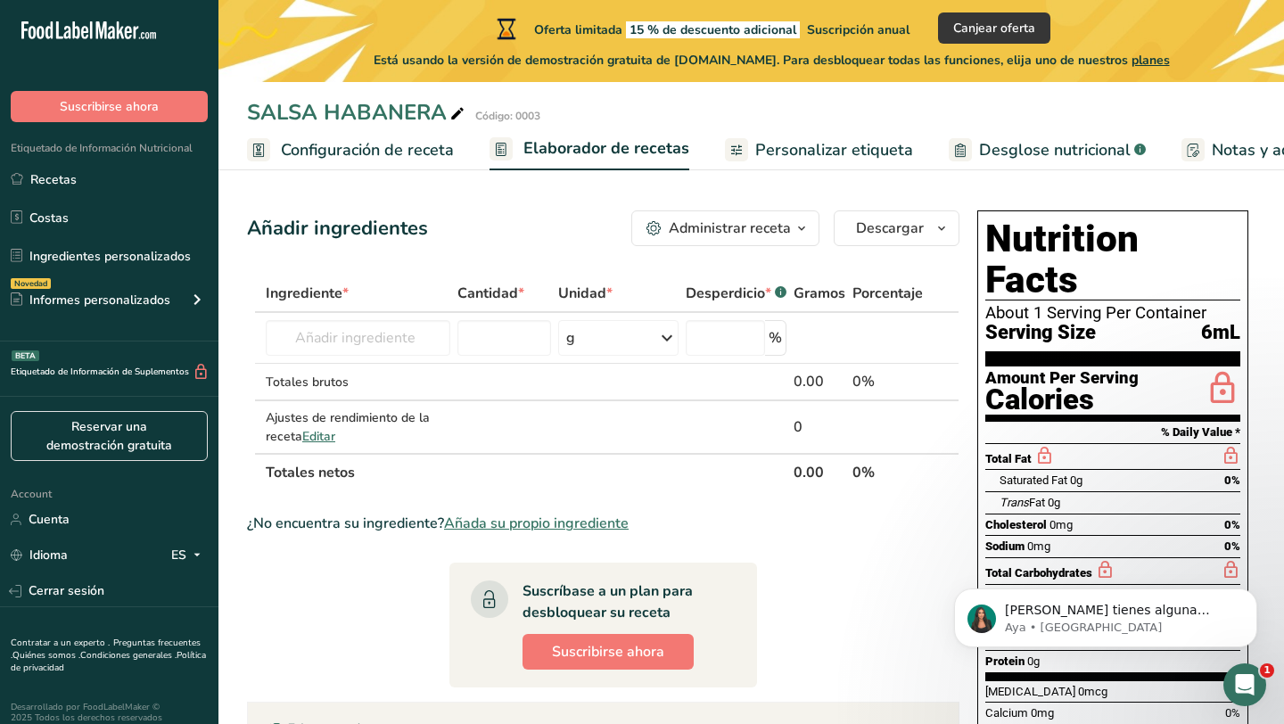
click at [1039, 148] on span "Desglose nutricional" at bounding box center [1055, 150] width 152 height 24
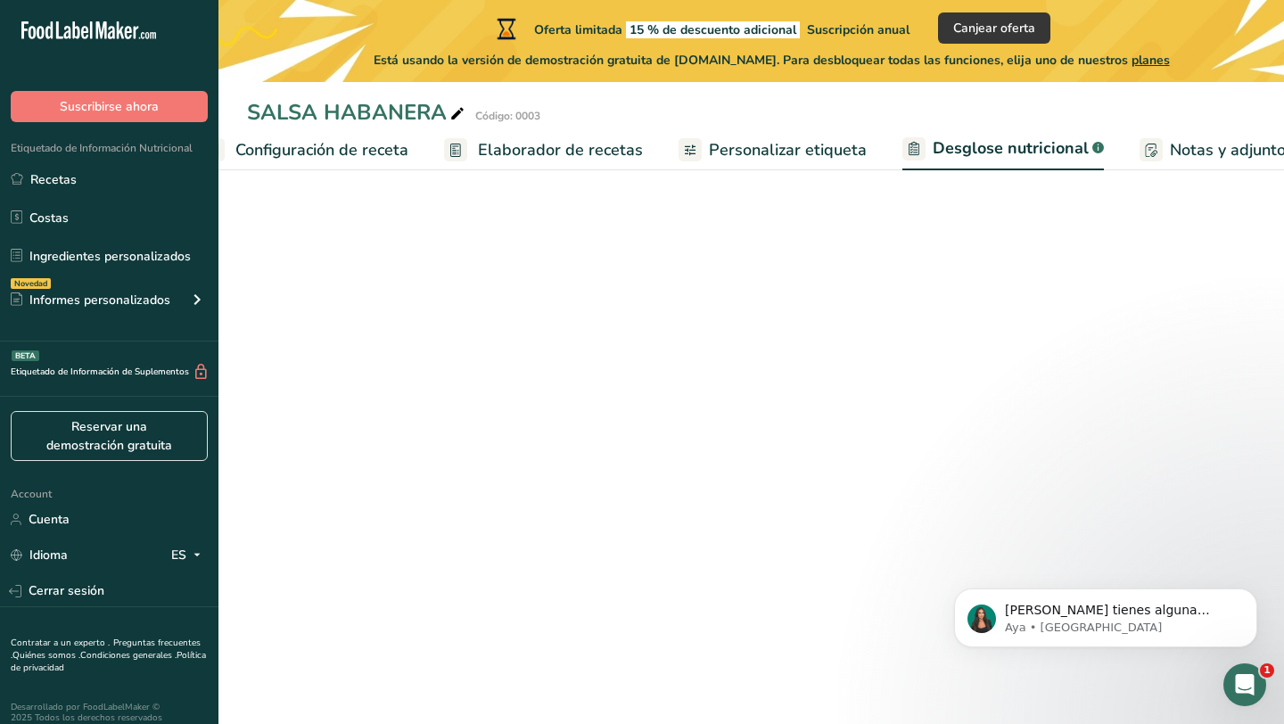
select select "Calories"
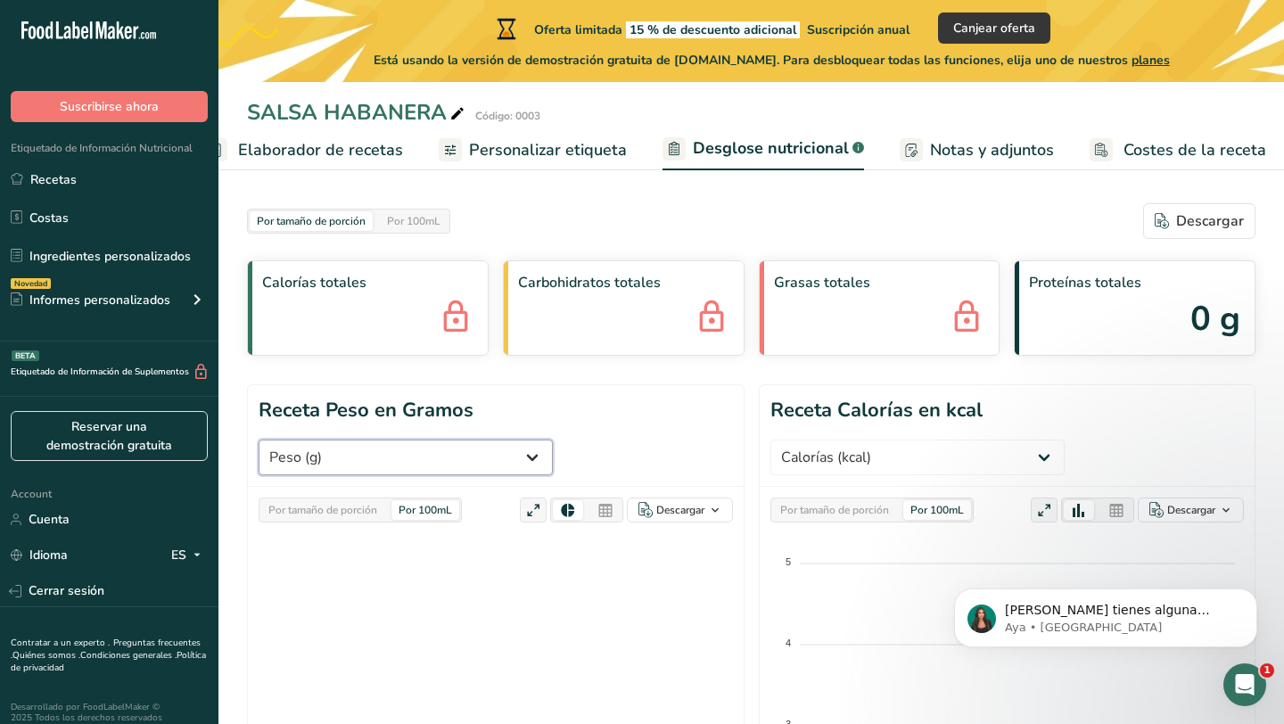
click at [379, 460] on select "Peso (g) Calorías (kcal) Energía KJ (kj) Grasa Total (g) Grasa Saturada (g) Gra…" at bounding box center [406, 458] width 294 height 36
click at [259, 440] on select "Peso (g) Calorías (kcal) Energía KJ (kj) Grasa Total (g) Grasa Saturada (g) Gra…" at bounding box center [406, 458] width 294 height 36
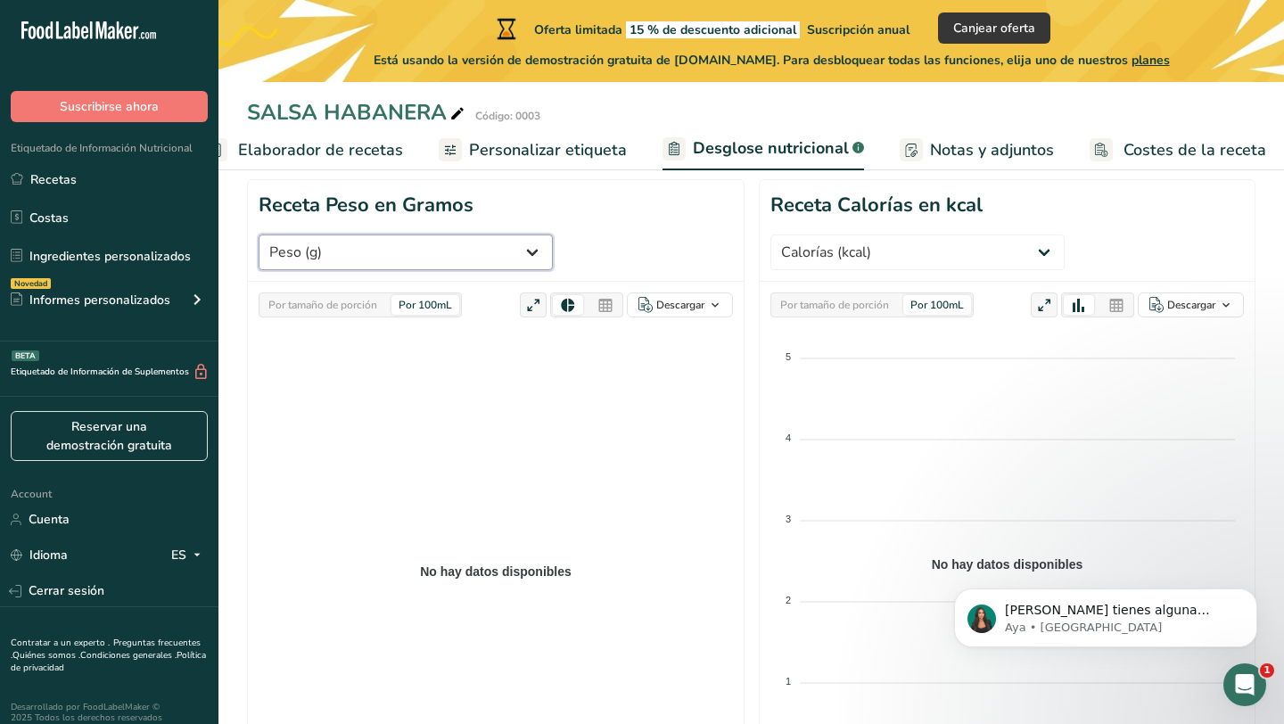
scroll to position [238, 0]
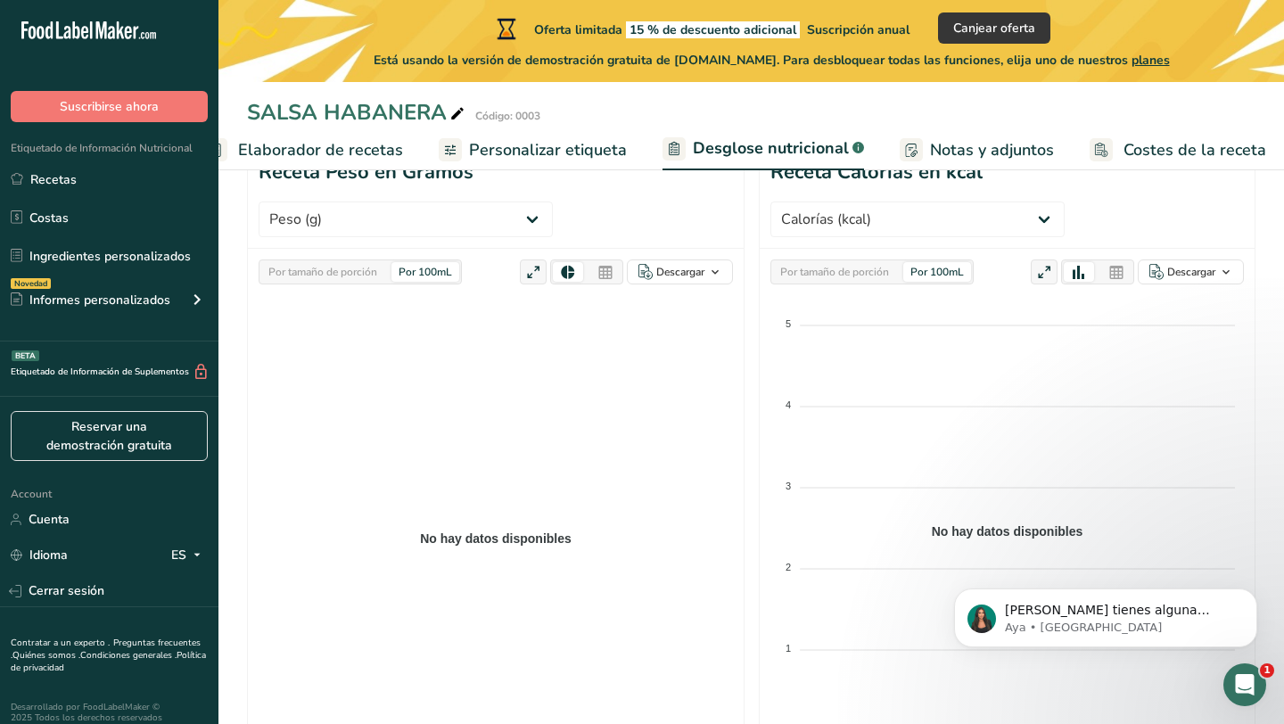
click at [575, 152] on span "Personalizar etiqueta" at bounding box center [548, 150] width 158 height 24
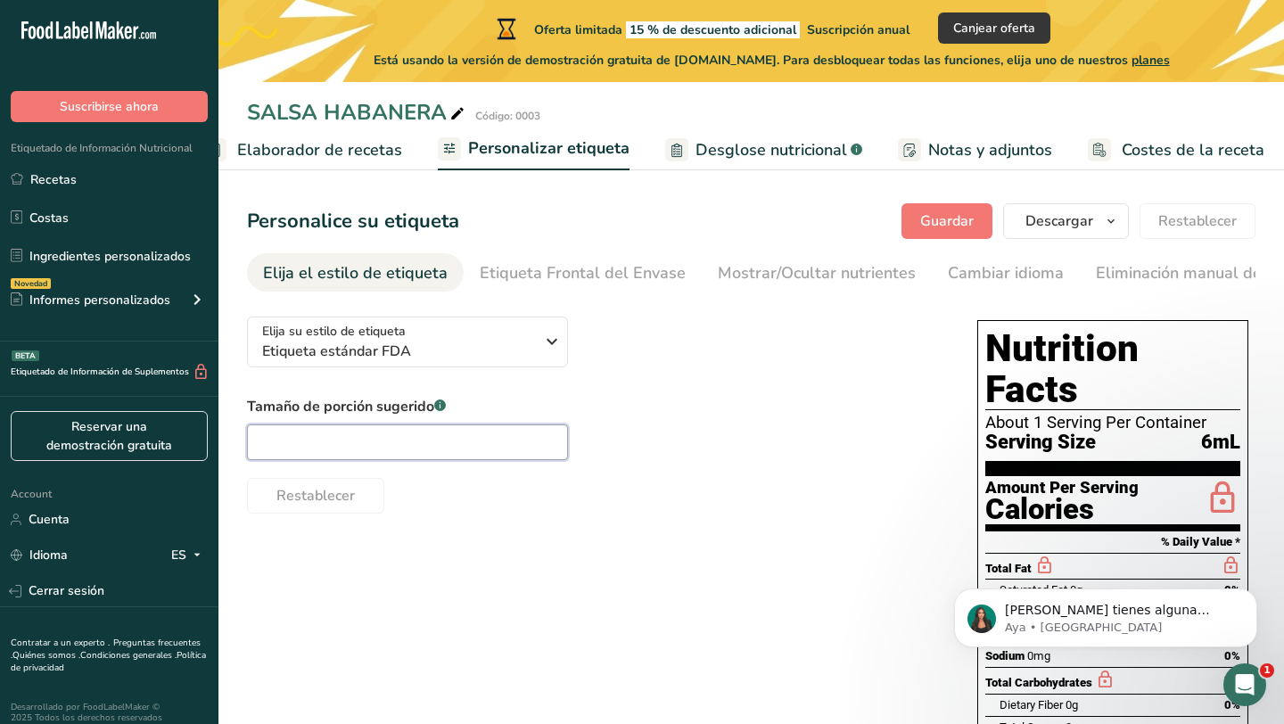
click at [425, 444] on input "text" at bounding box center [407, 443] width 321 height 36
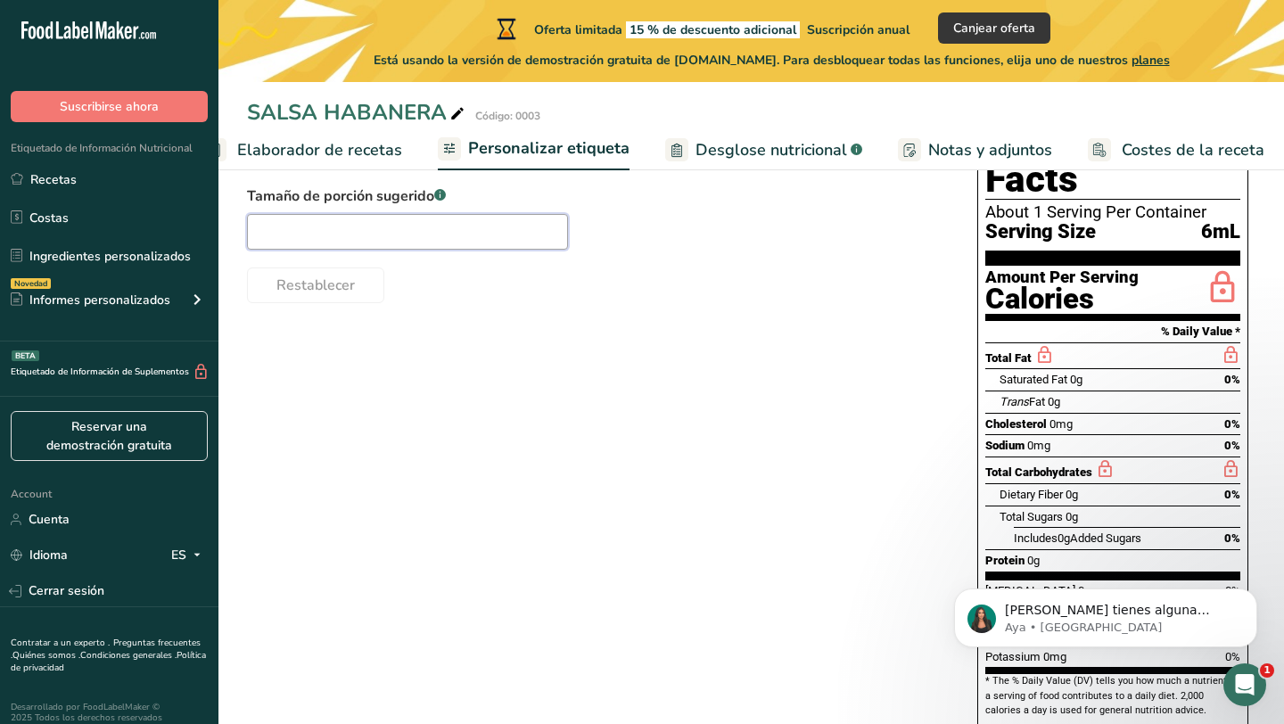
scroll to position [222, 0]
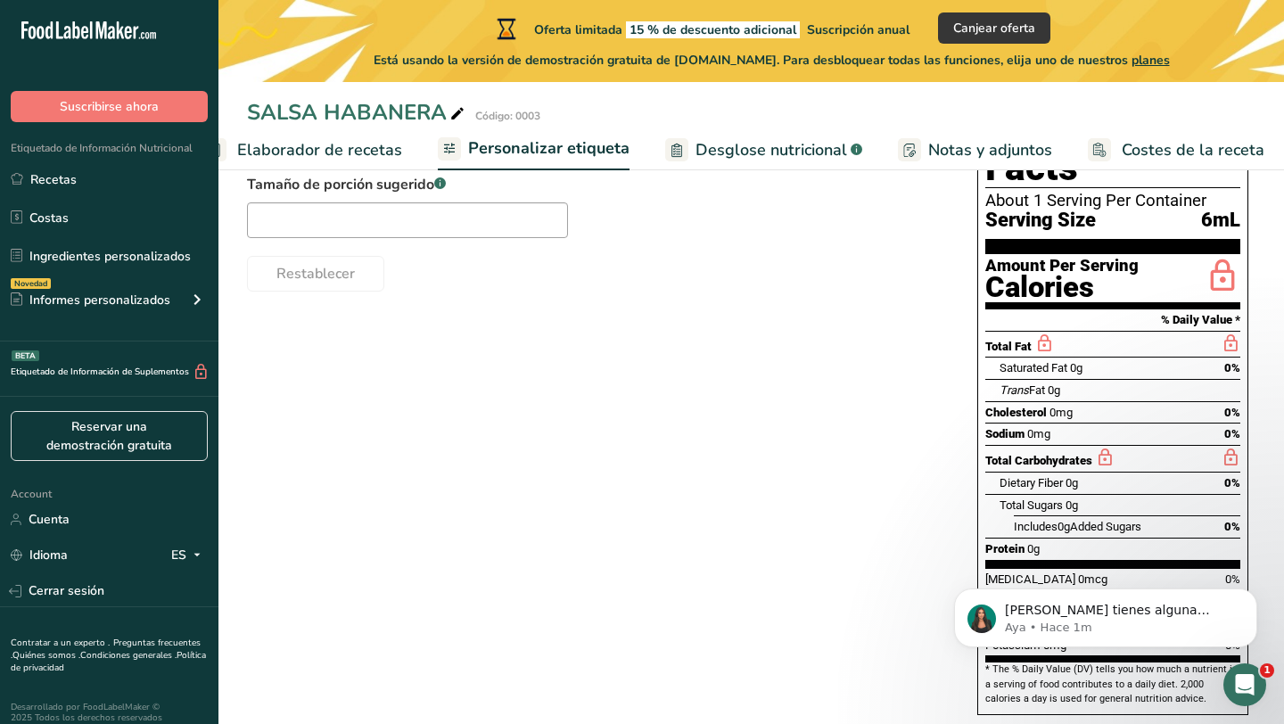
click at [742, 150] on span "Desglose nutricional" at bounding box center [772, 150] width 152 height 24
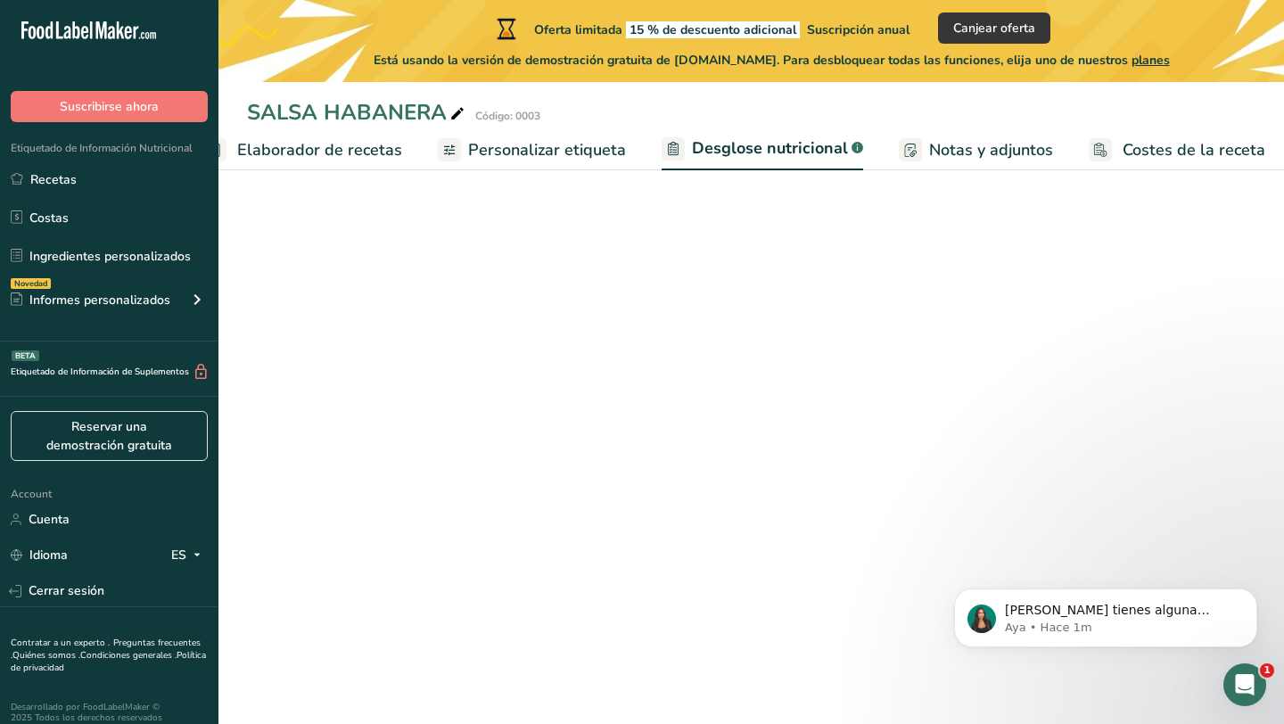
scroll to position [0, 285]
select select "Calories"
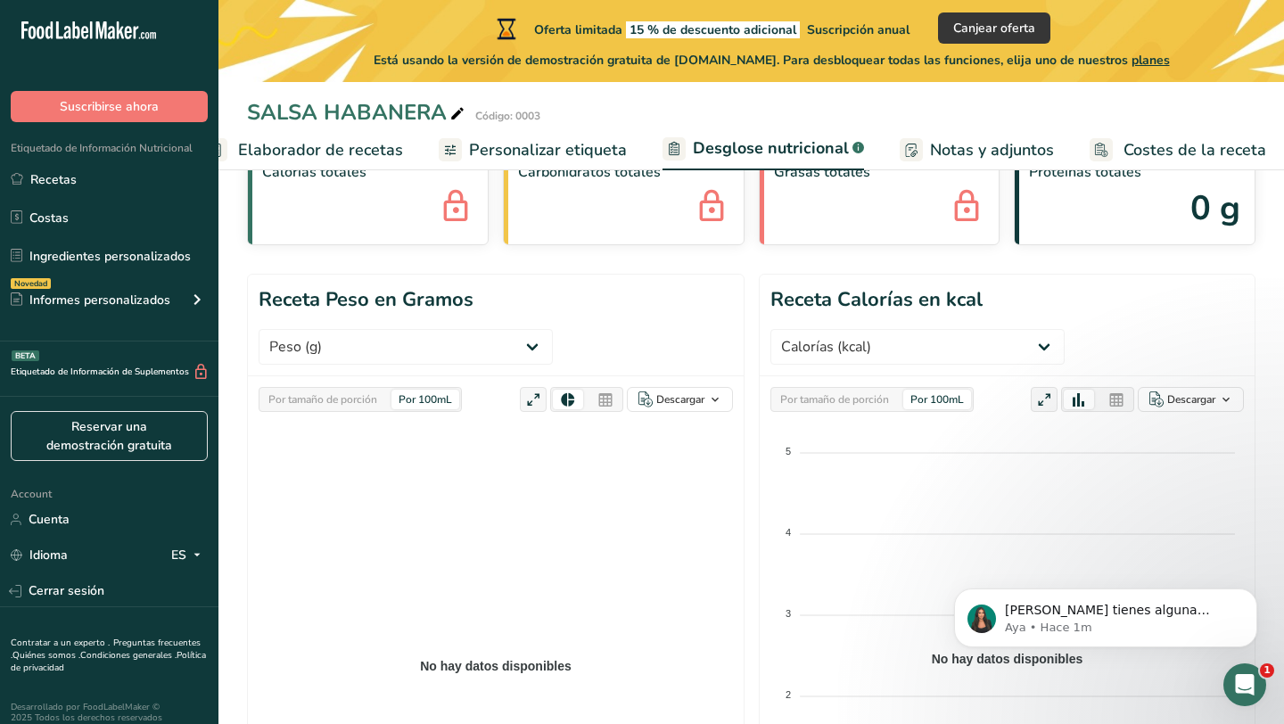
scroll to position [98, 0]
